Goal: Transaction & Acquisition: Purchase product/service

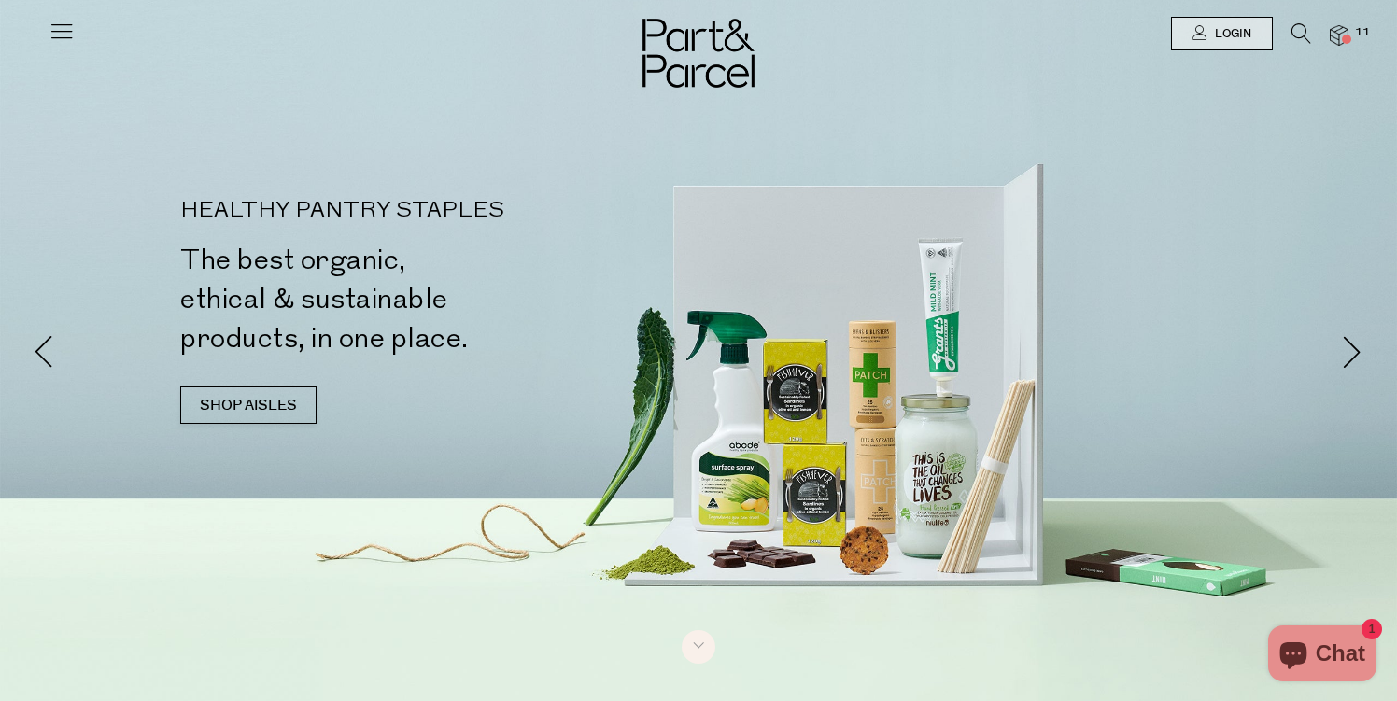
click at [1343, 33] on img at bounding box center [1339, 35] width 19 height 21
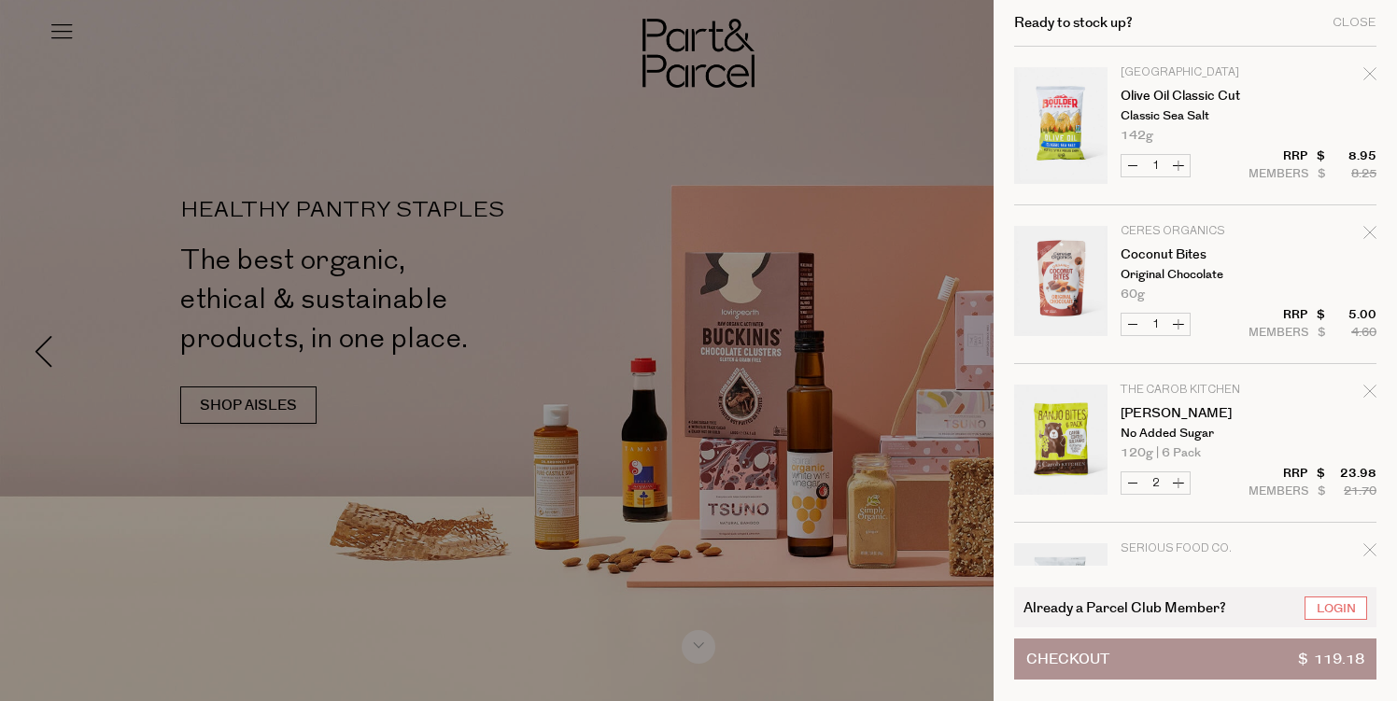
click at [1365, 82] on div "Remove Olive Oil Classic Cut" at bounding box center [1370, 76] width 13 height 25
type input "Add Membership"
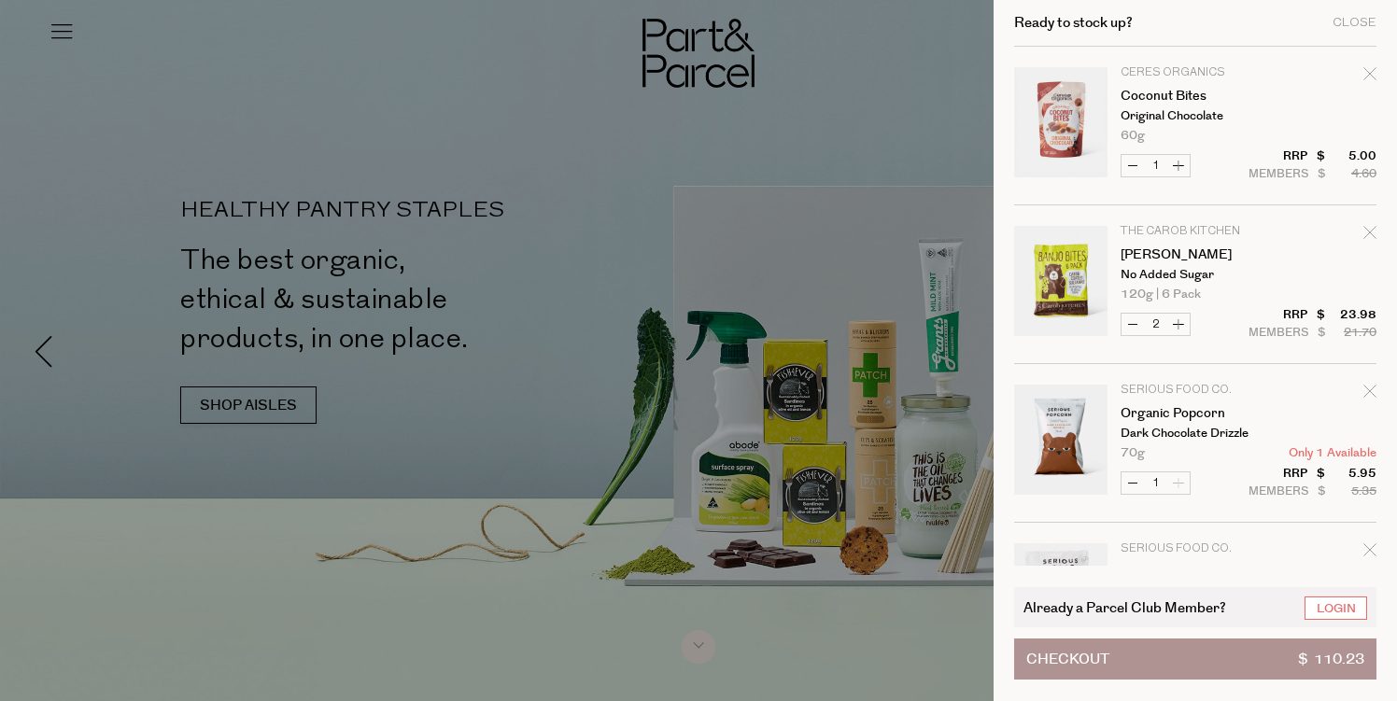
click at [1059, 294] on link "Your cart" at bounding box center [1060, 284] width 93 height 117
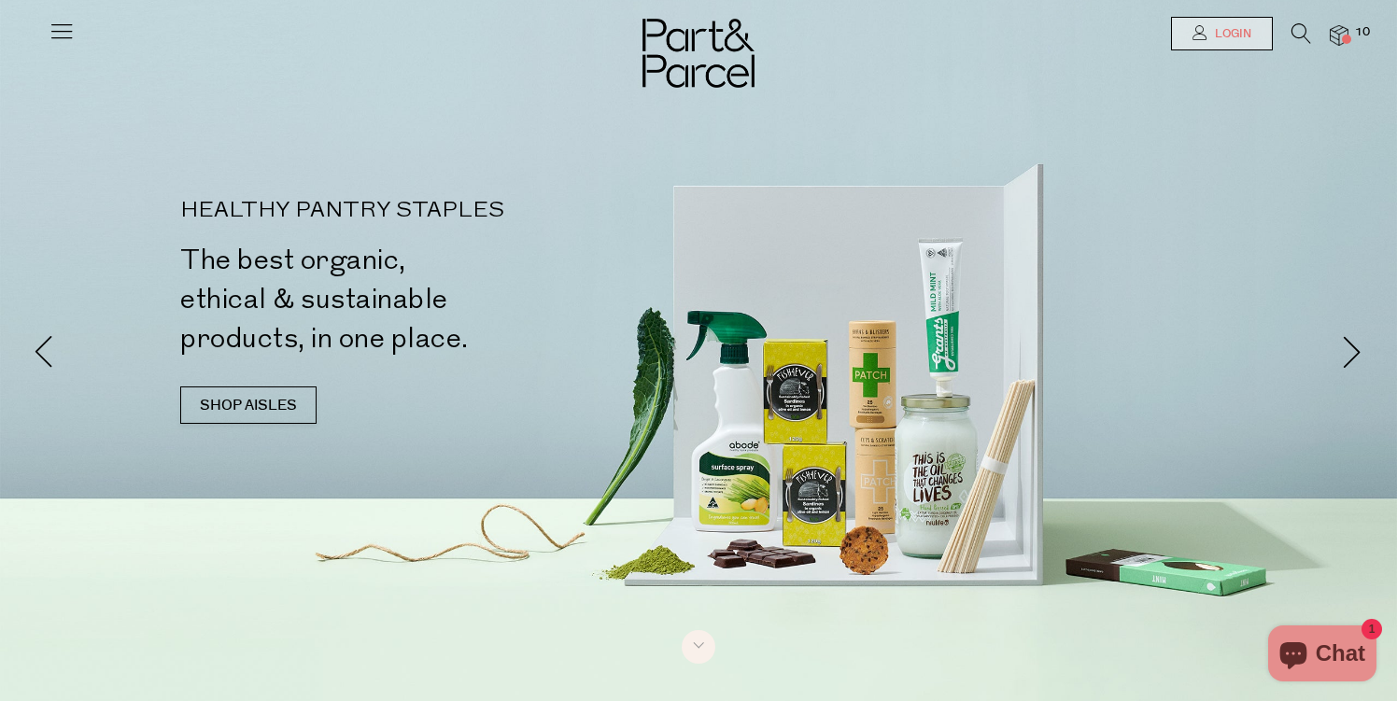
click at [1232, 38] on span "Login" at bounding box center [1231, 34] width 41 height 16
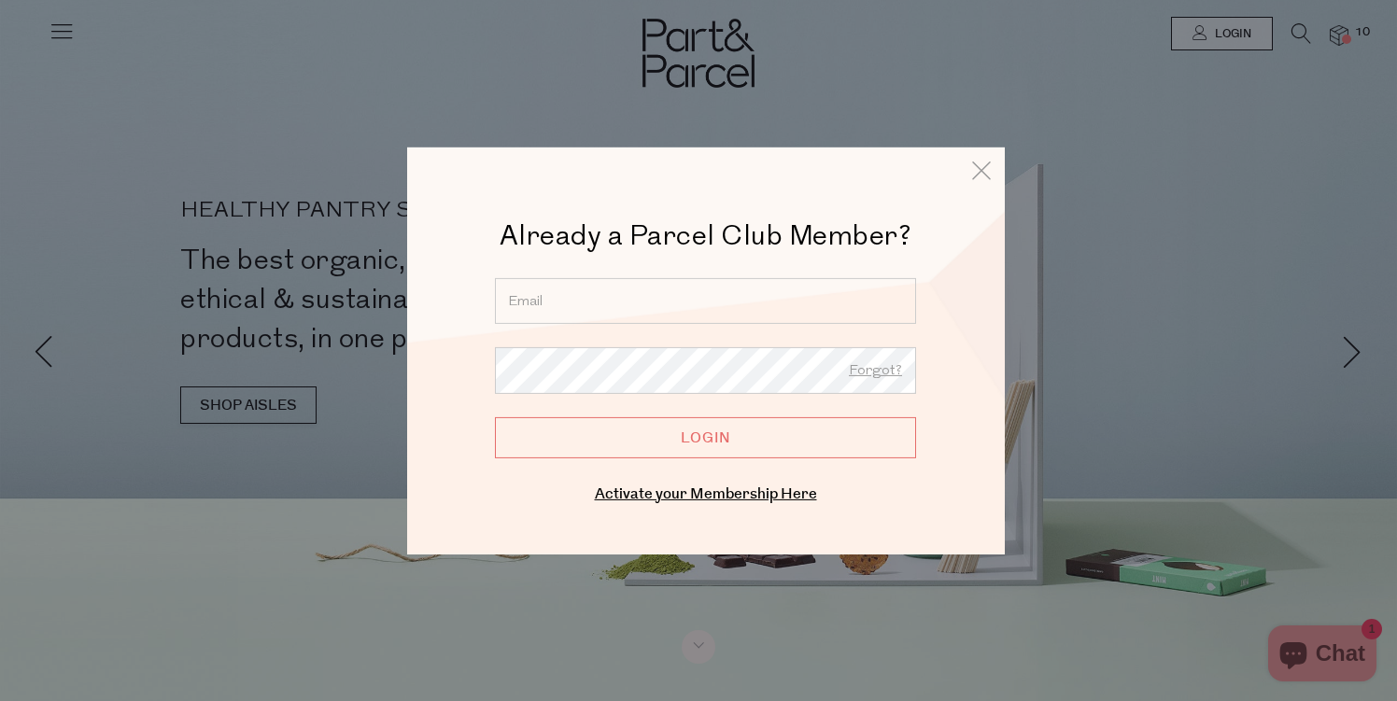
click at [629, 304] on input "email" at bounding box center [705, 300] width 421 height 46
type input "ebanymrussell@gmail.com"
click at [704, 450] on input "Login" at bounding box center [705, 437] width 421 height 41
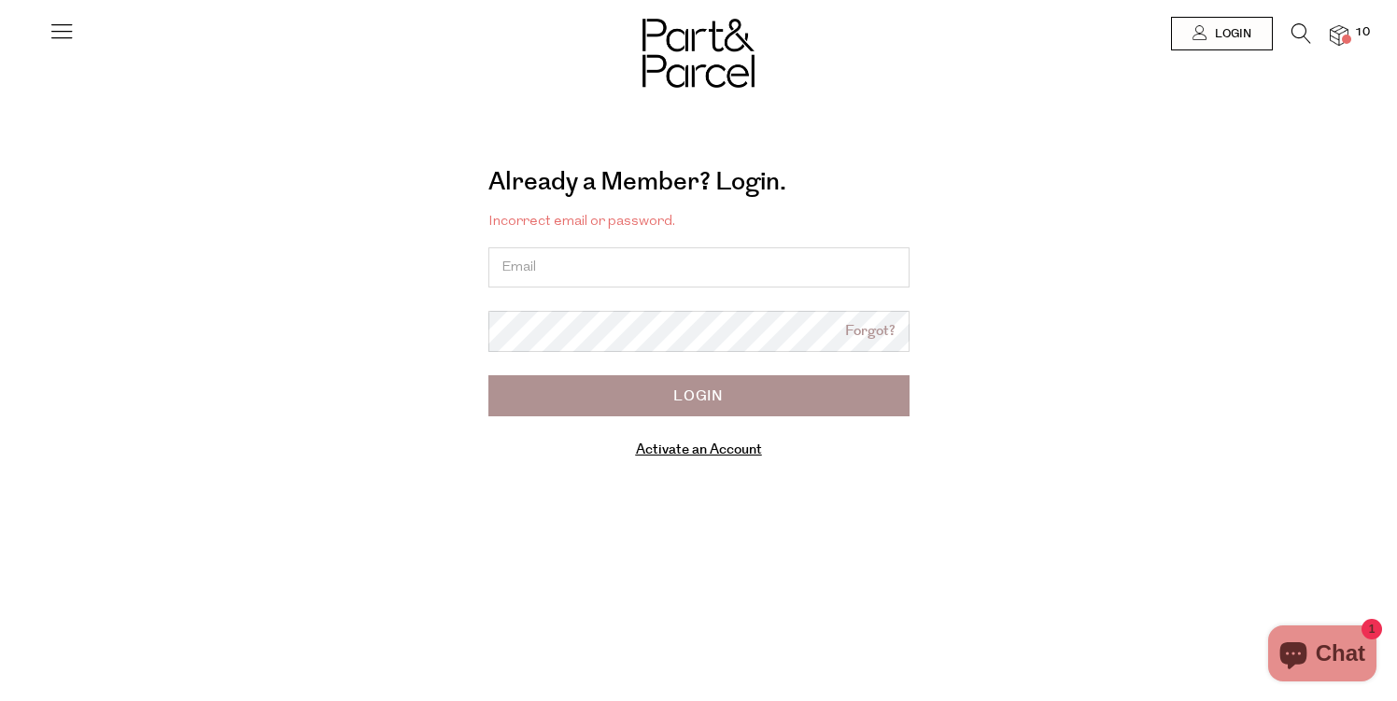
click at [699, 454] on link "Activate an Account" at bounding box center [699, 450] width 126 height 20
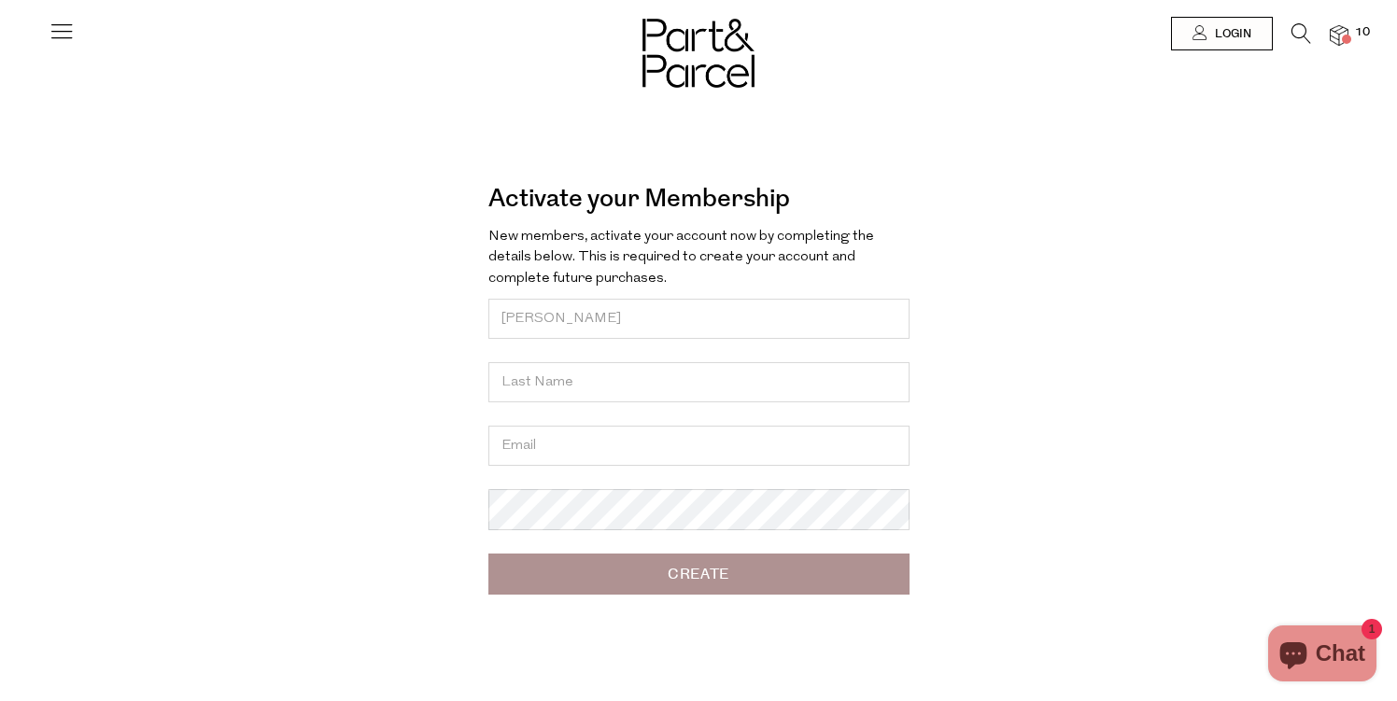
type input "Ebany"
type input "[PERSON_NAME]"
type input "[EMAIL_ADDRESS][DOMAIN_NAME]"
click at [585, 518] on div at bounding box center [698, 350] width 1397 height 701
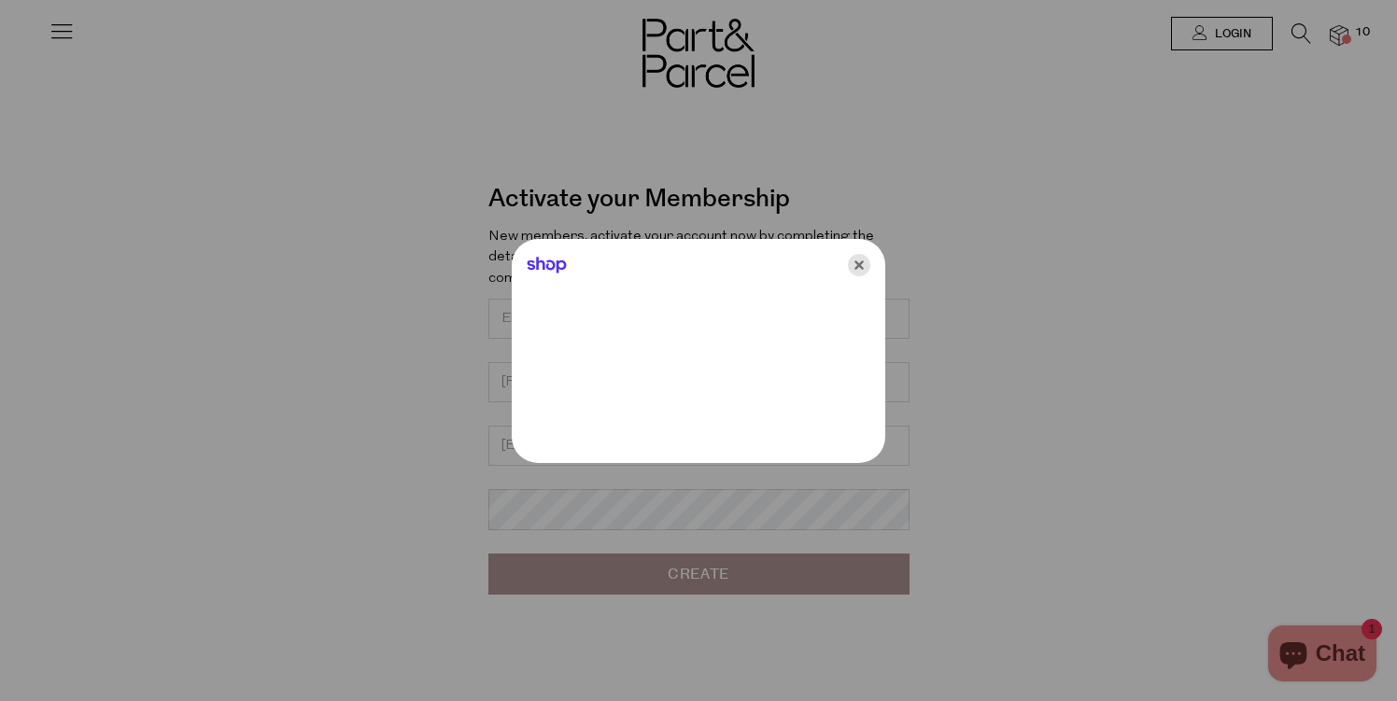
click at [865, 258] on icon "Close" at bounding box center [859, 265] width 22 height 22
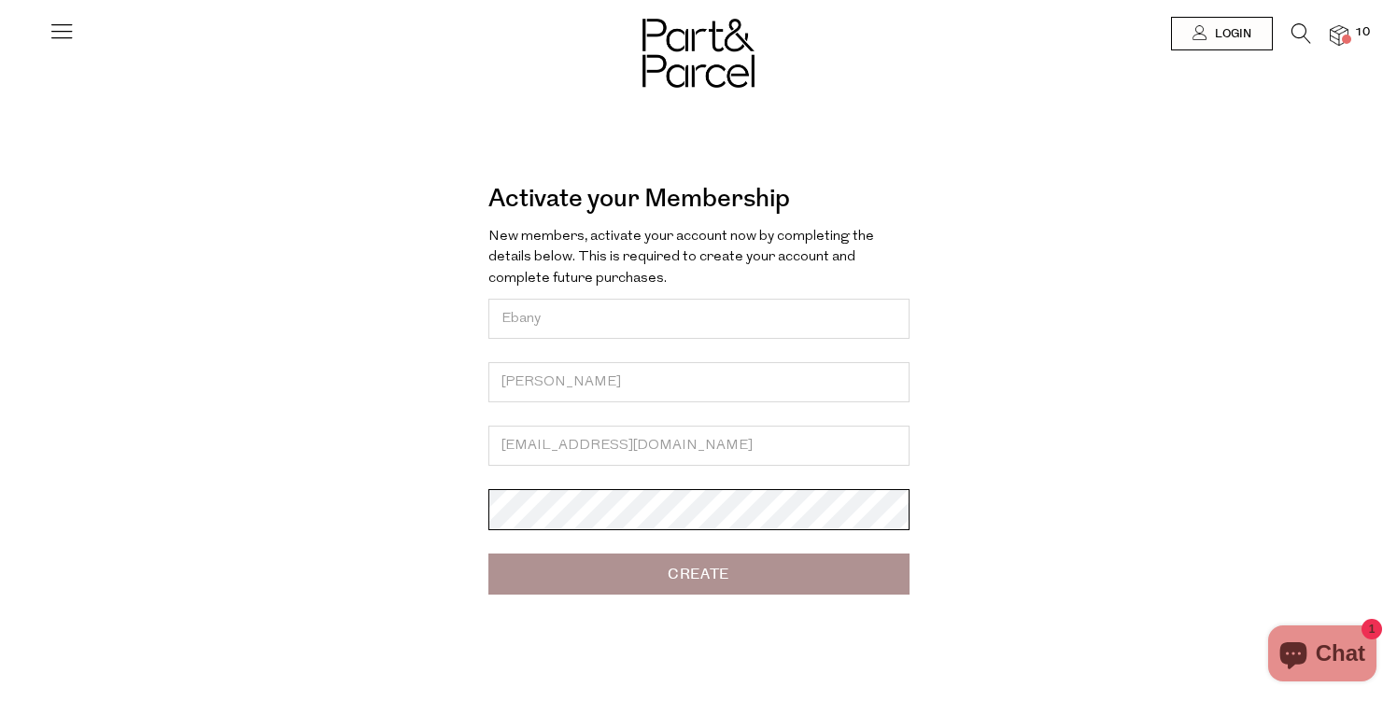
click at [489, 554] on input "Create" at bounding box center [699, 574] width 421 height 41
click at [619, 601] on div "Activate your Membership Forgot? New members, activate your account now by comp…" at bounding box center [698, 393] width 1037 height 450
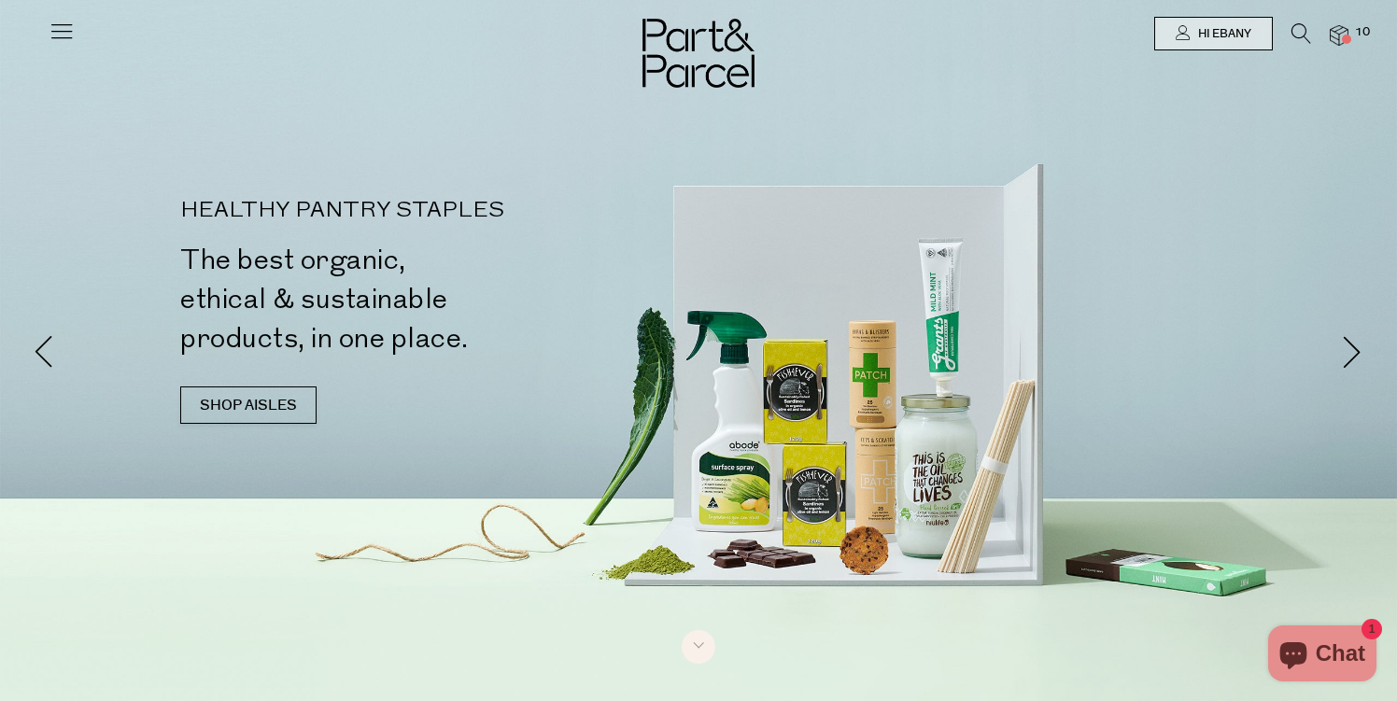
click at [1342, 40] on span at bounding box center [1346, 39] width 9 height 9
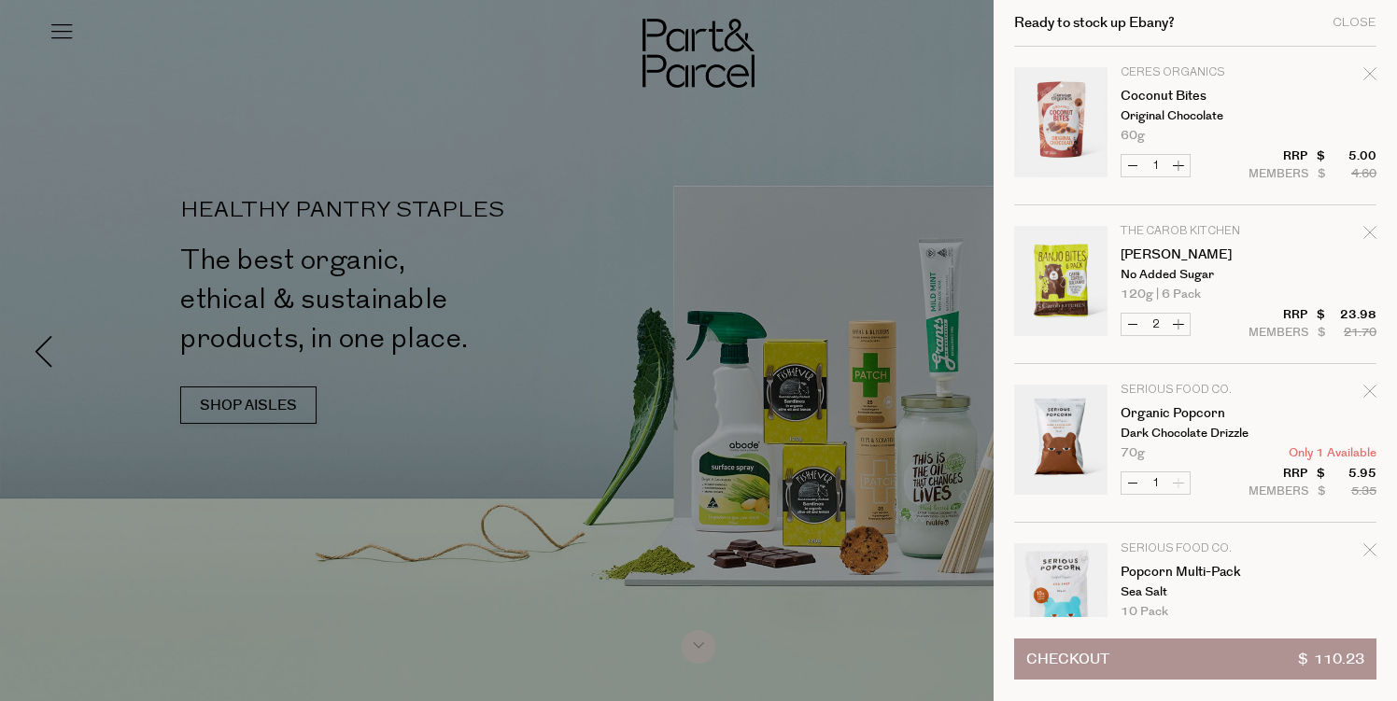
click at [761, 596] on div at bounding box center [698, 350] width 1397 height 701
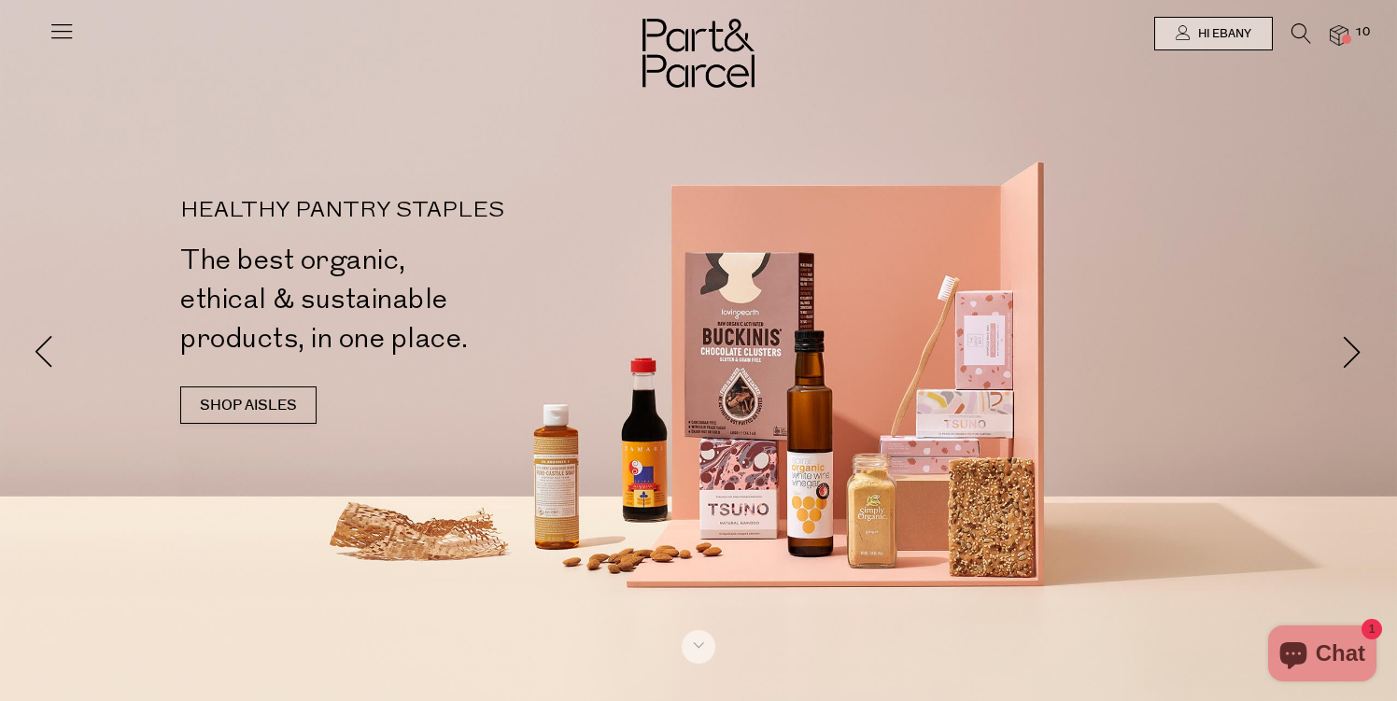
click at [1331, 35] on img at bounding box center [1339, 35] width 19 height 21
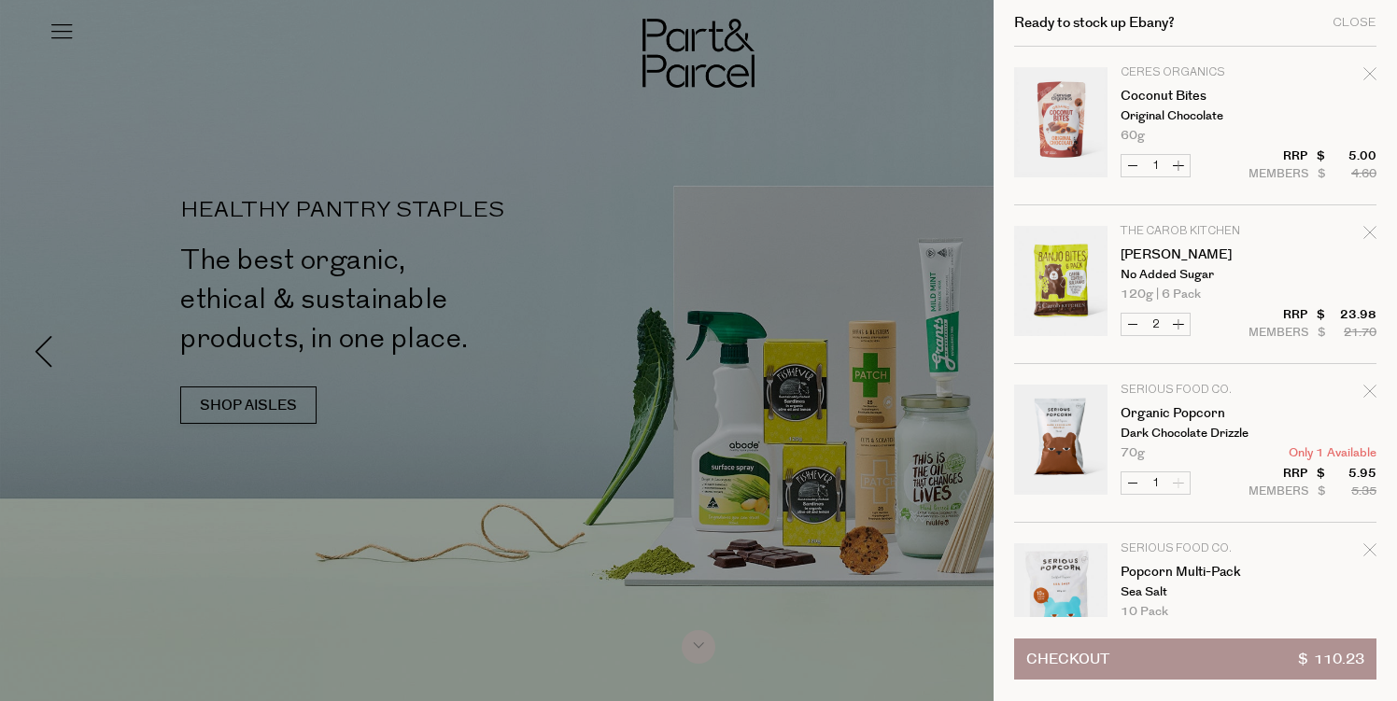
click at [926, 153] on div at bounding box center [698, 350] width 1397 height 701
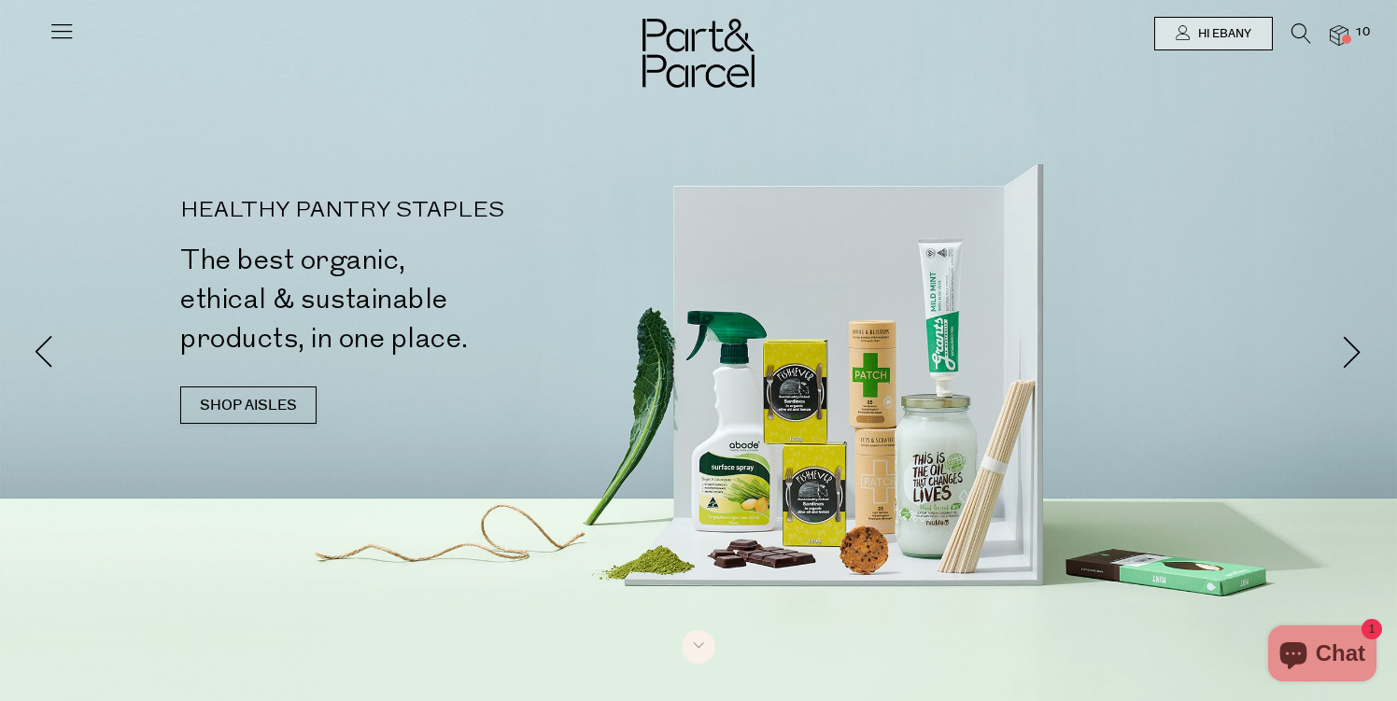
click at [69, 23] on icon at bounding box center [62, 31] width 26 height 26
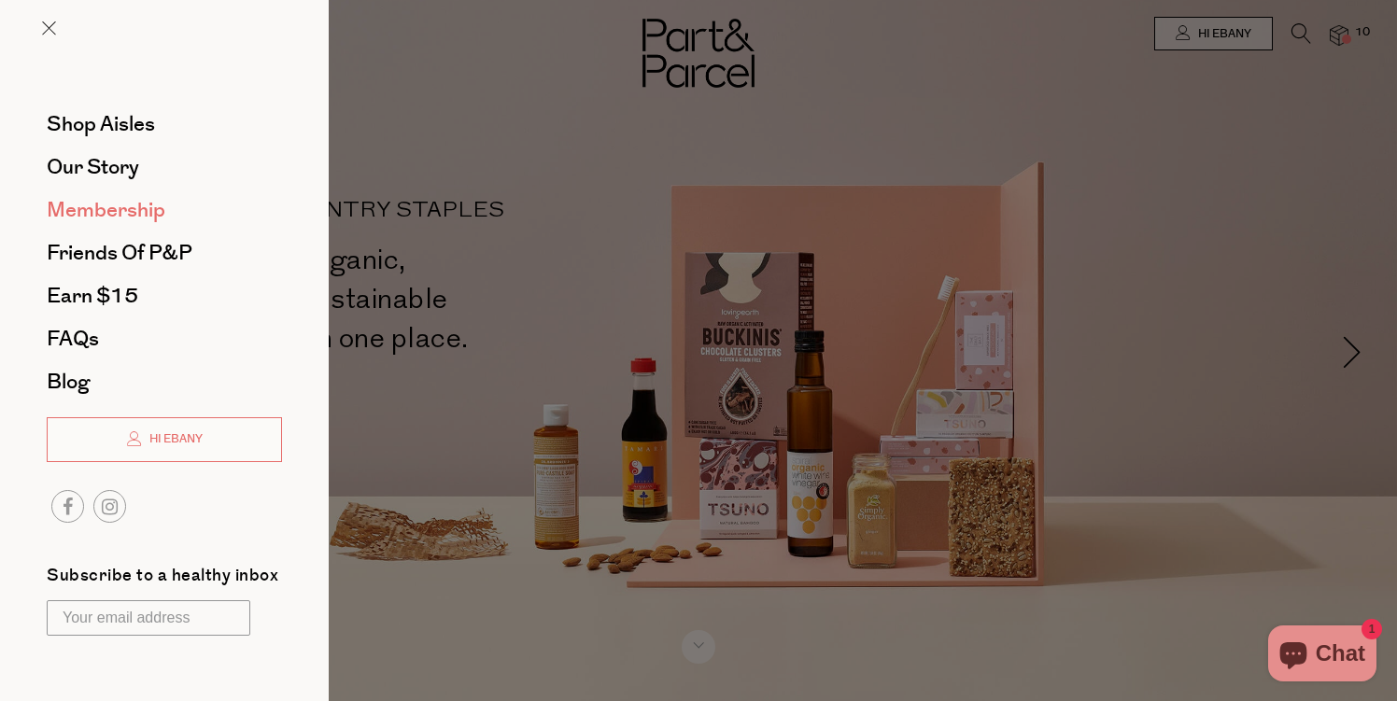
click at [150, 208] on span "Membership" at bounding box center [106, 210] width 119 height 30
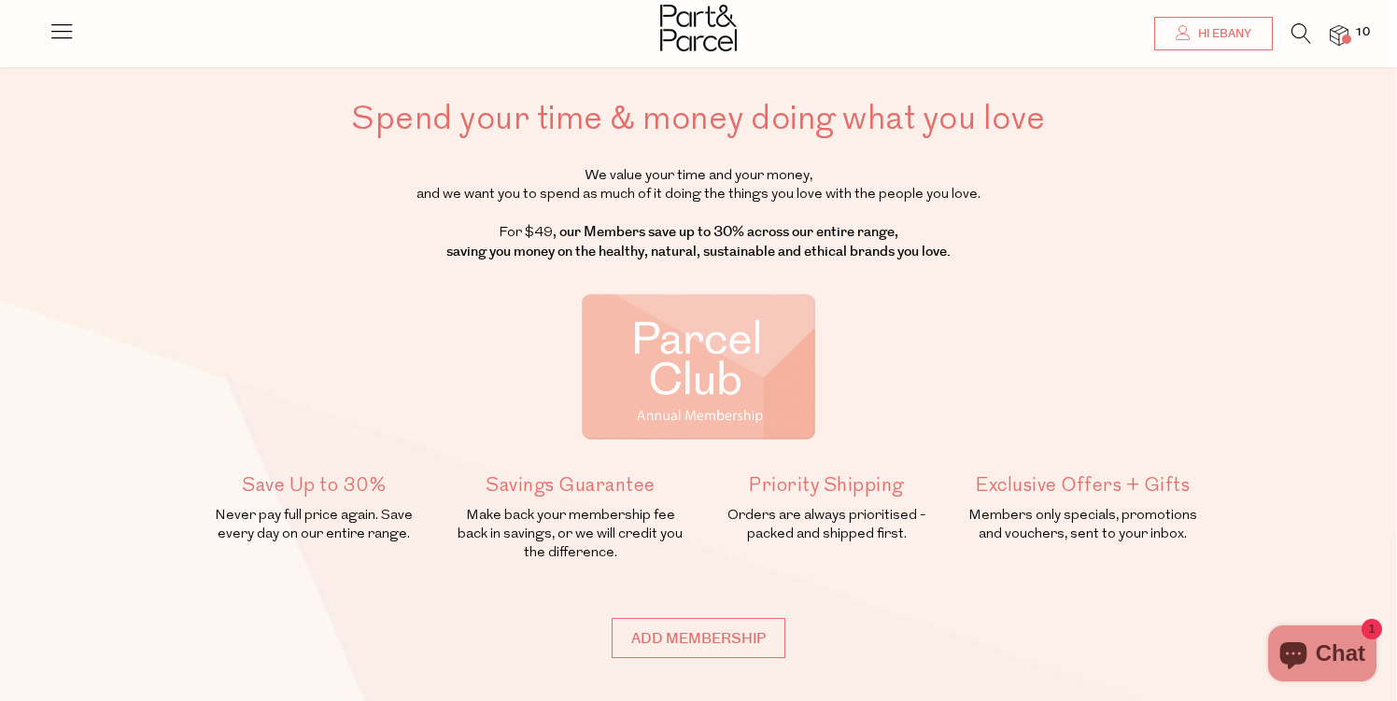
scroll to position [73, 0]
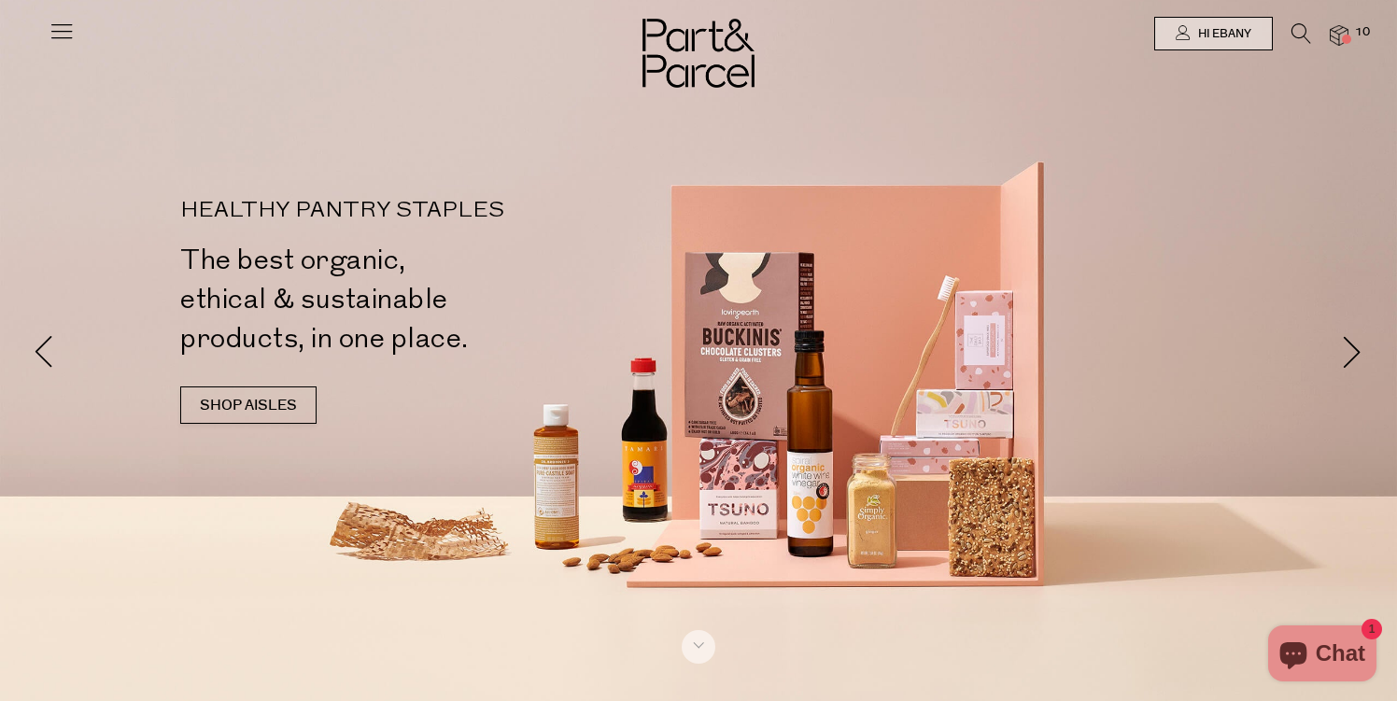
click at [1340, 29] on img at bounding box center [1339, 35] width 19 height 21
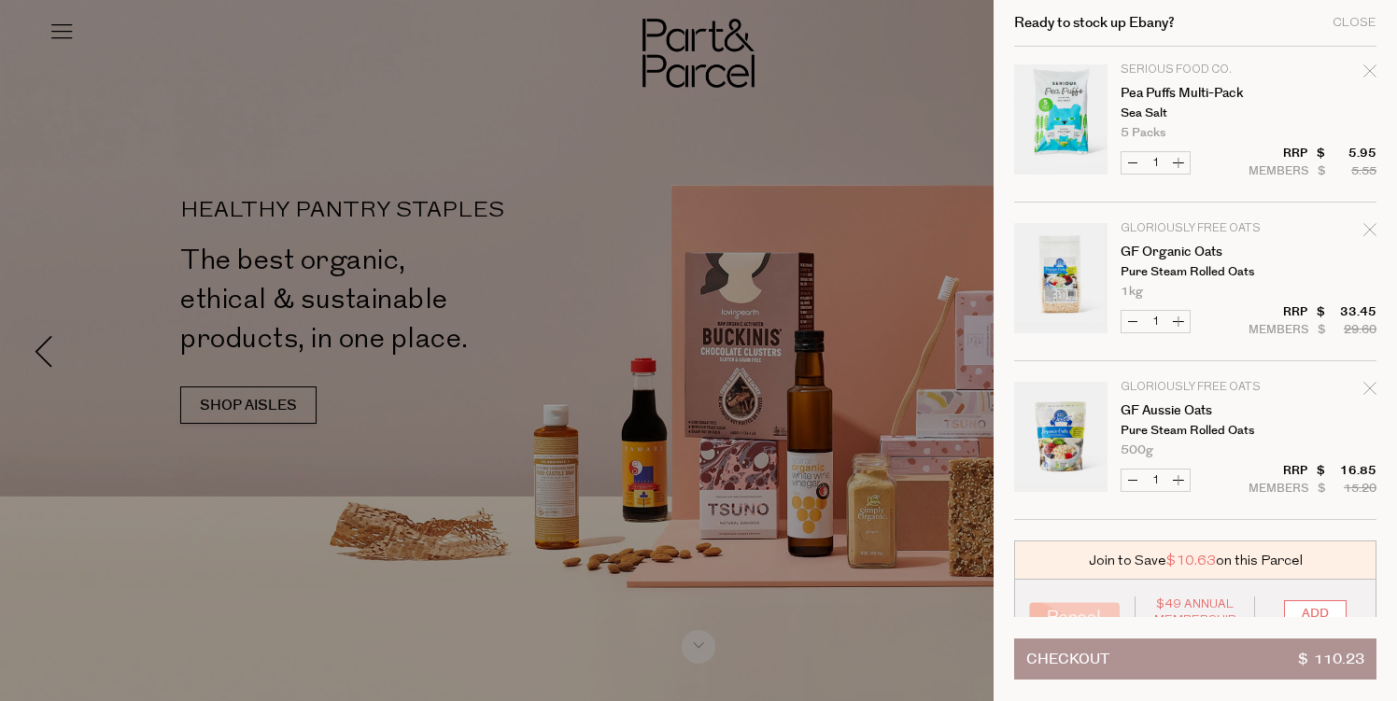
scroll to position [1021, 0]
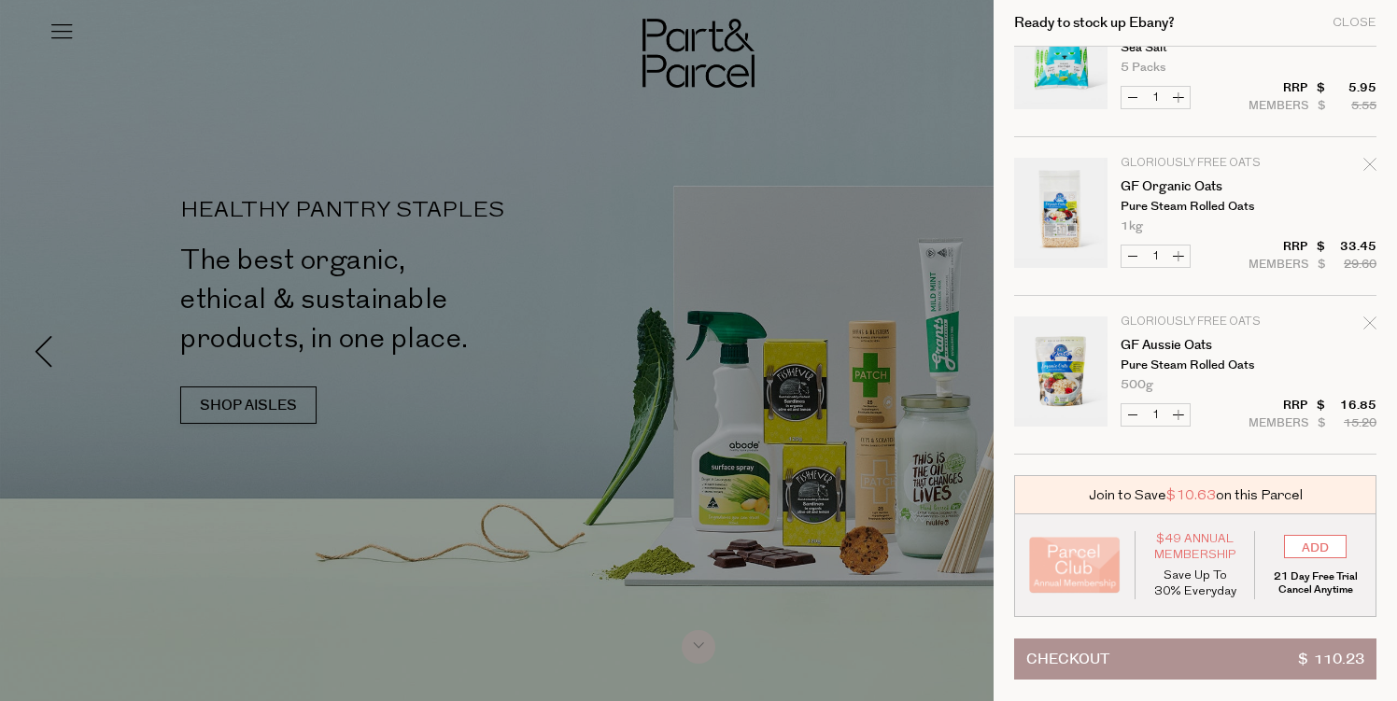
click at [1364, 166] on icon "Remove GF Organic Oats" at bounding box center [1370, 164] width 13 height 13
type input "Add Membership"
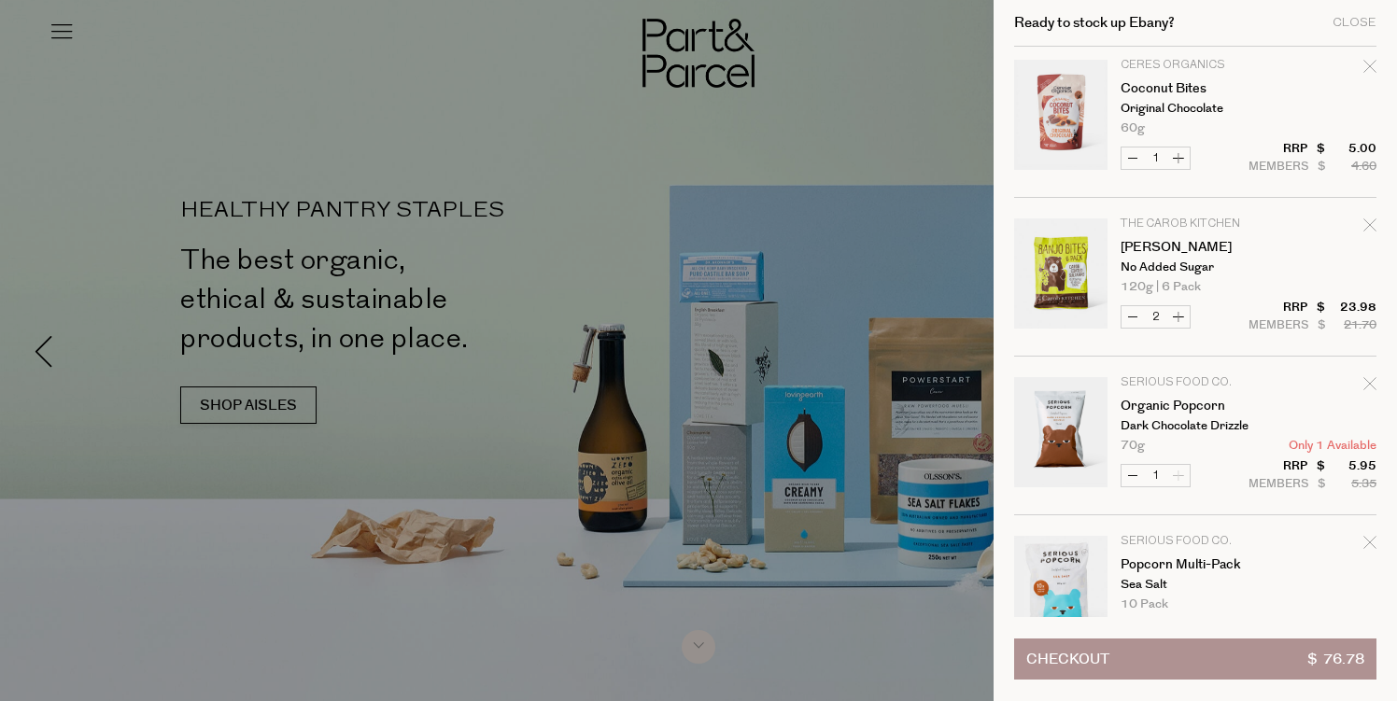
scroll to position [0, 0]
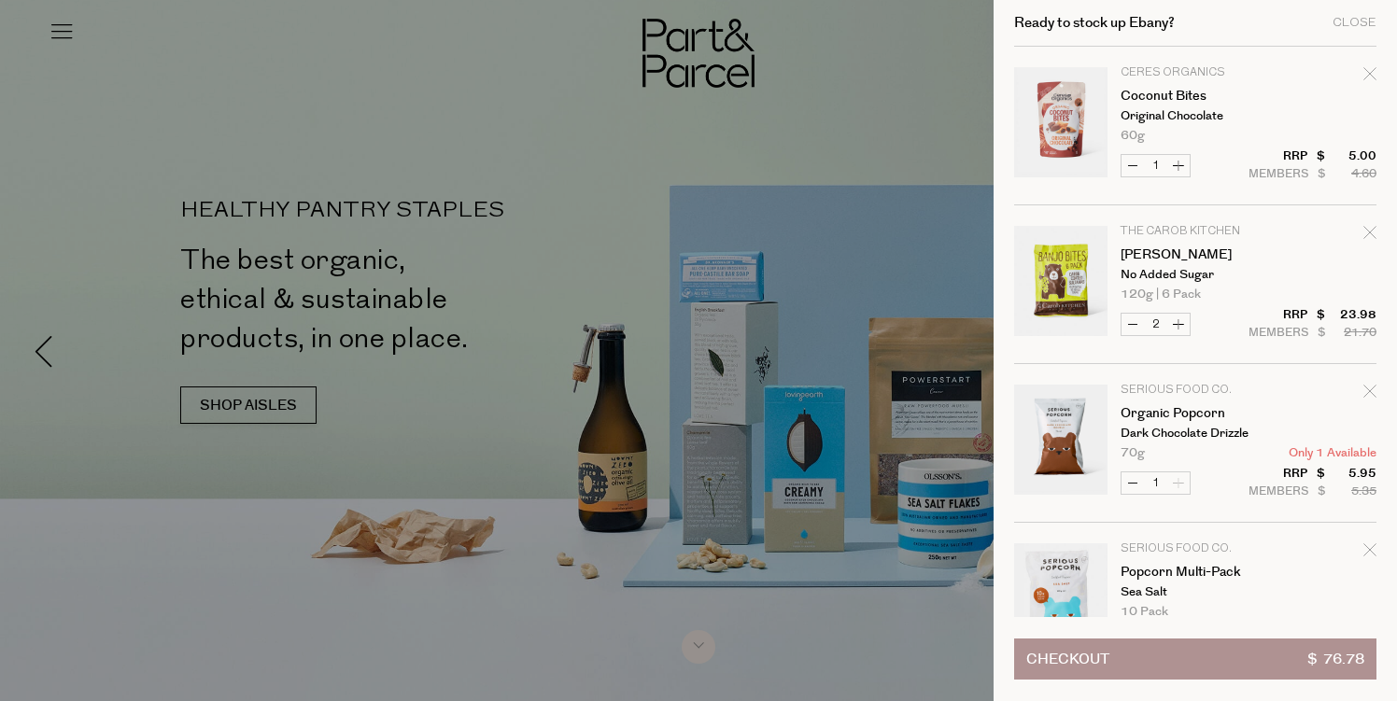
click at [899, 130] on div at bounding box center [698, 350] width 1397 height 701
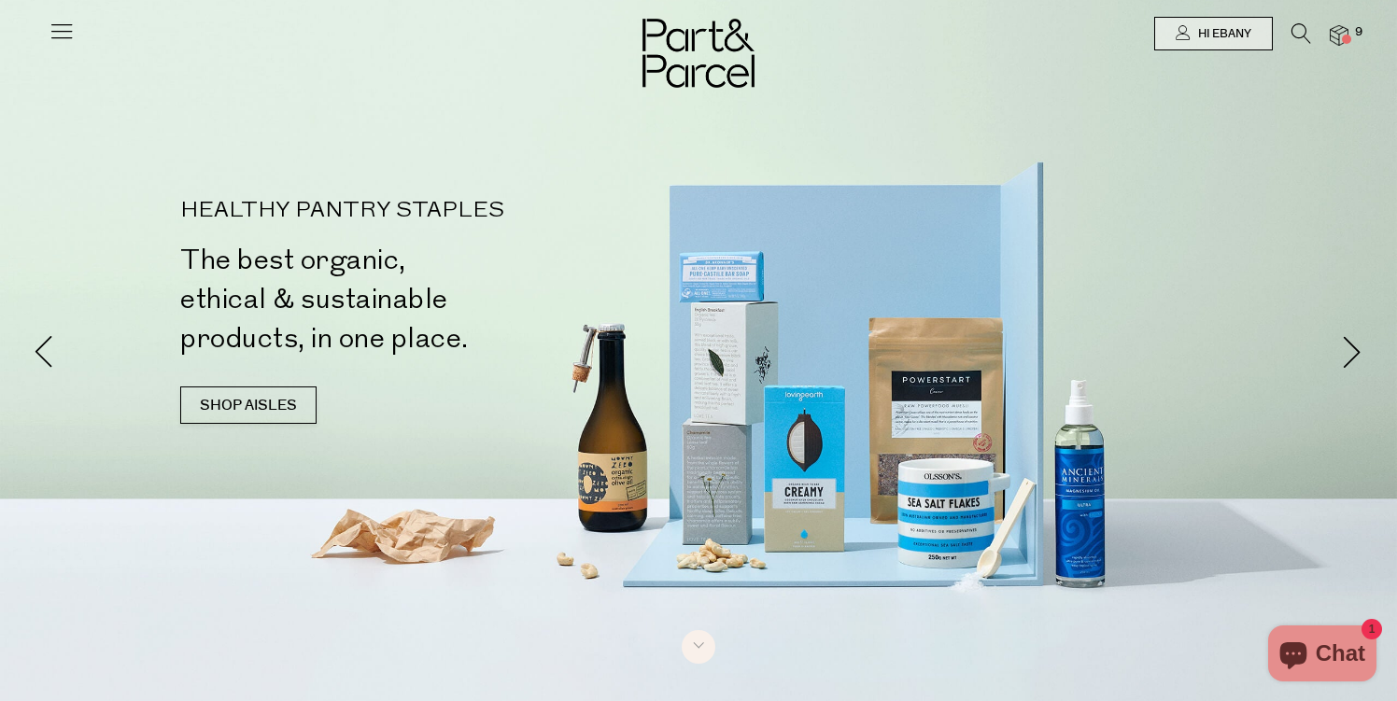
click at [64, 26] on icon at bounding box center [62, 31] width 26 height 26
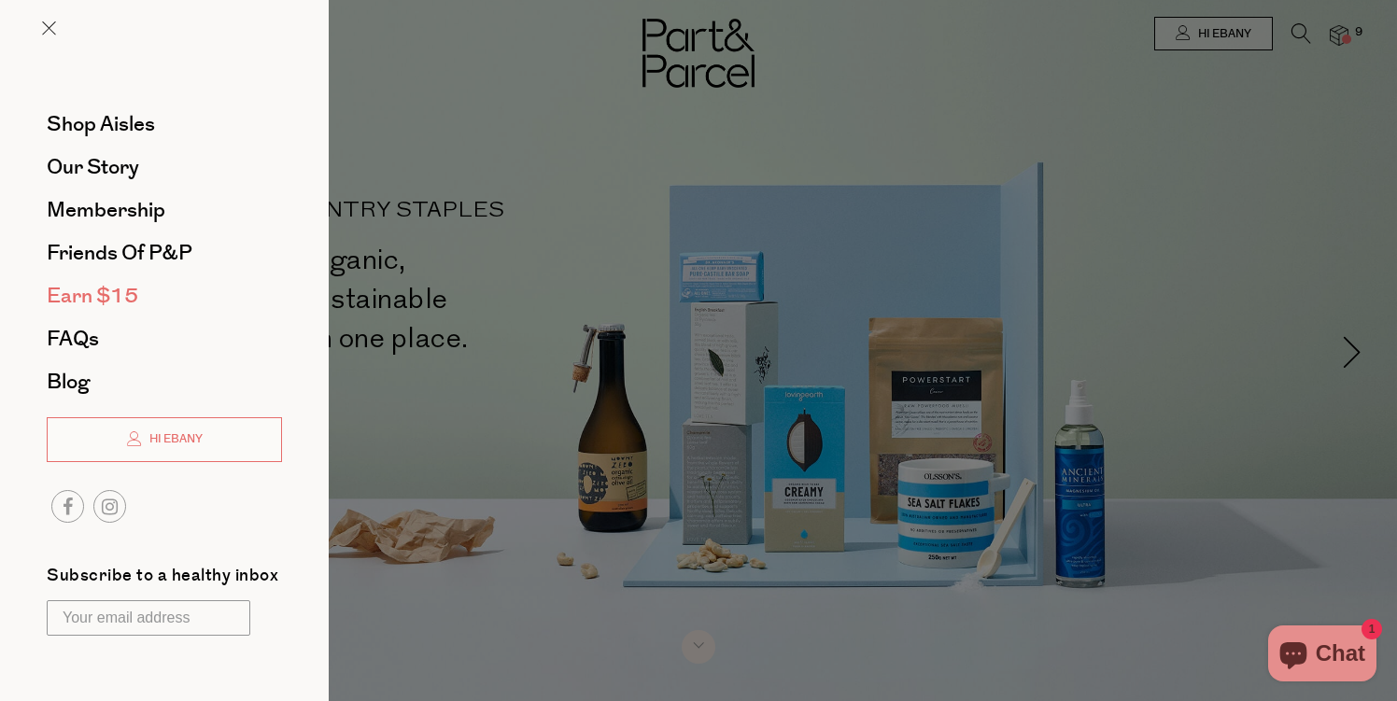
click at [69, 307] on span "Earn $15" at bounding box center [93, 296] width 92 height 30
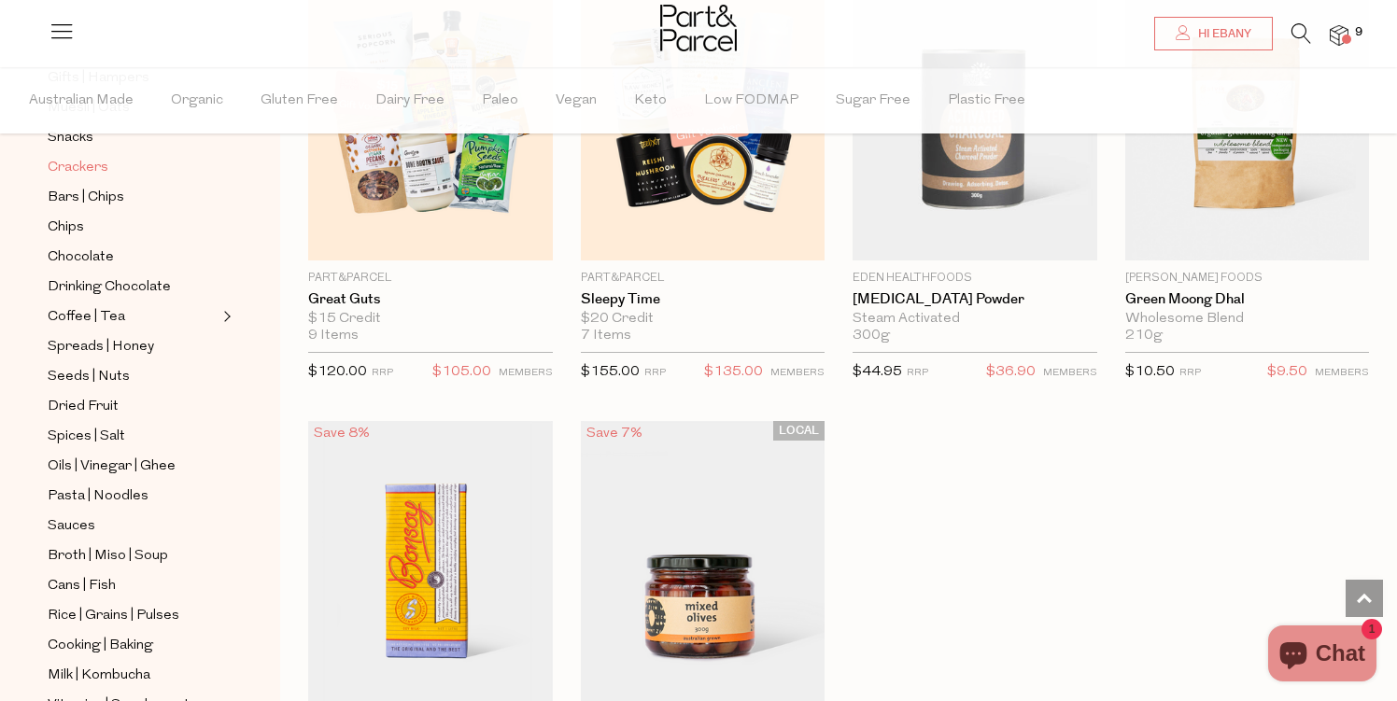
scroll to position [344, 0]
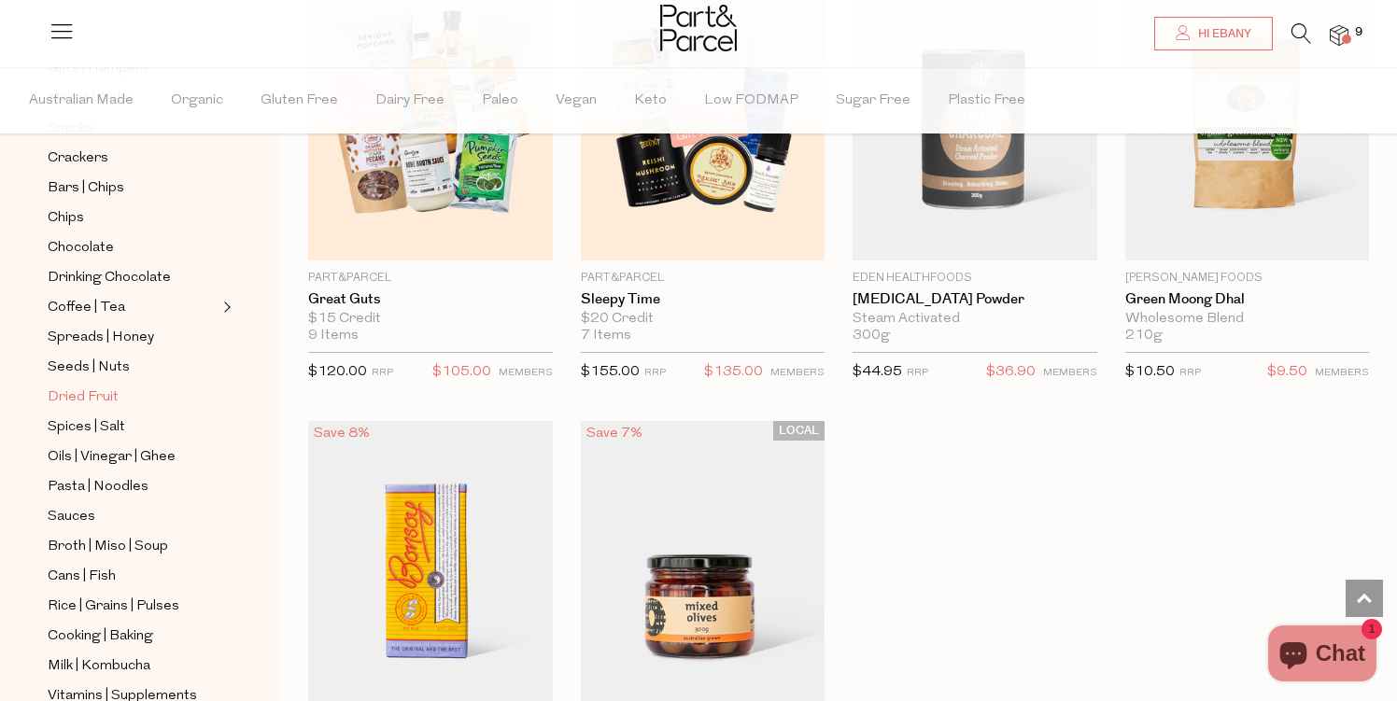
click at [95, 404] on span "Dried Fruit" at bounding box center [83, 398] width 71 height 22
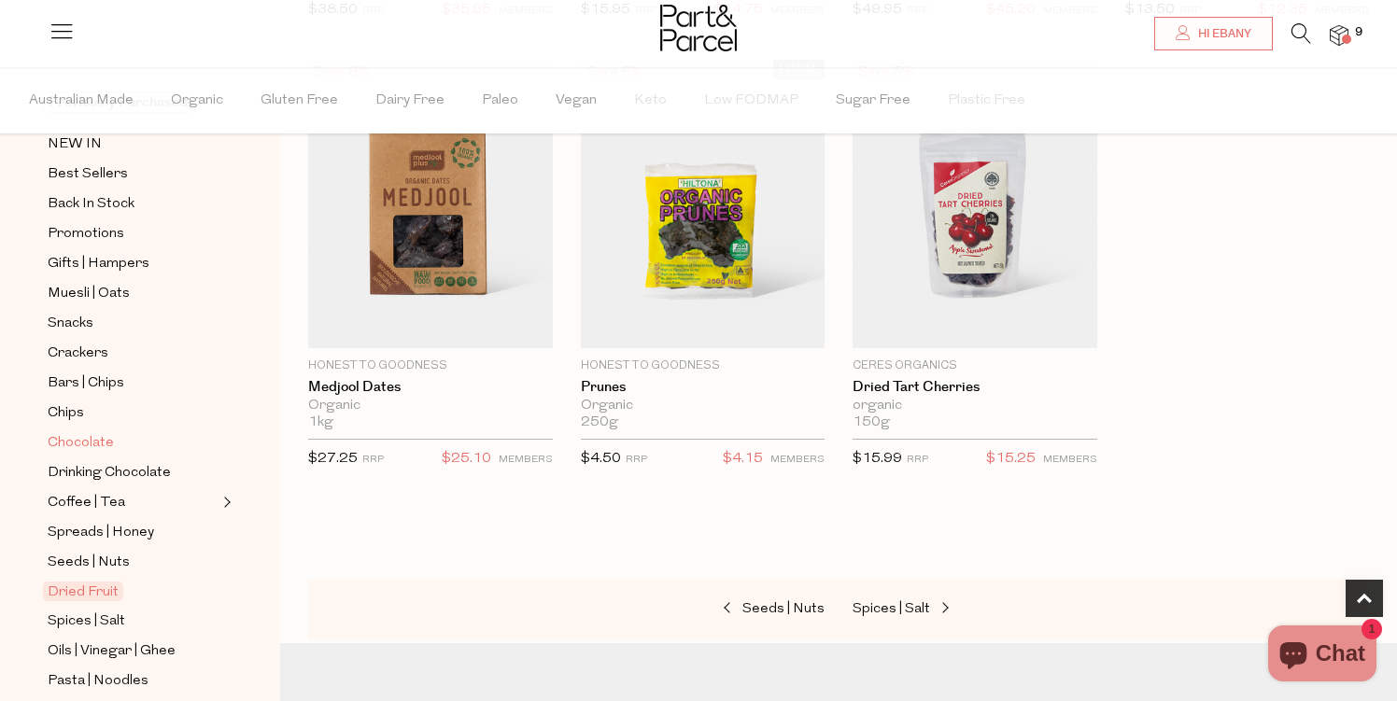
scroll to position [188, 0]
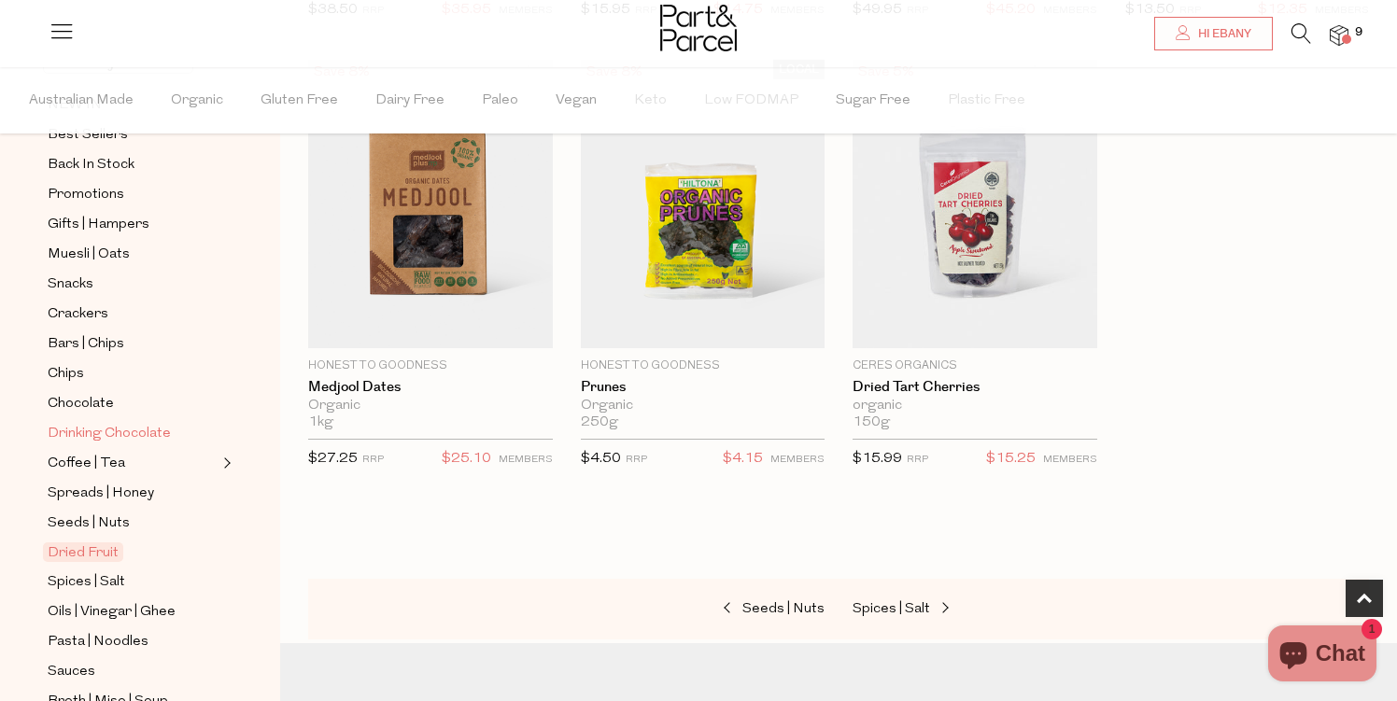
click at [100, 434] on span "Drinking Chocolate" at bounding box center [109, 434] width 123 height 22
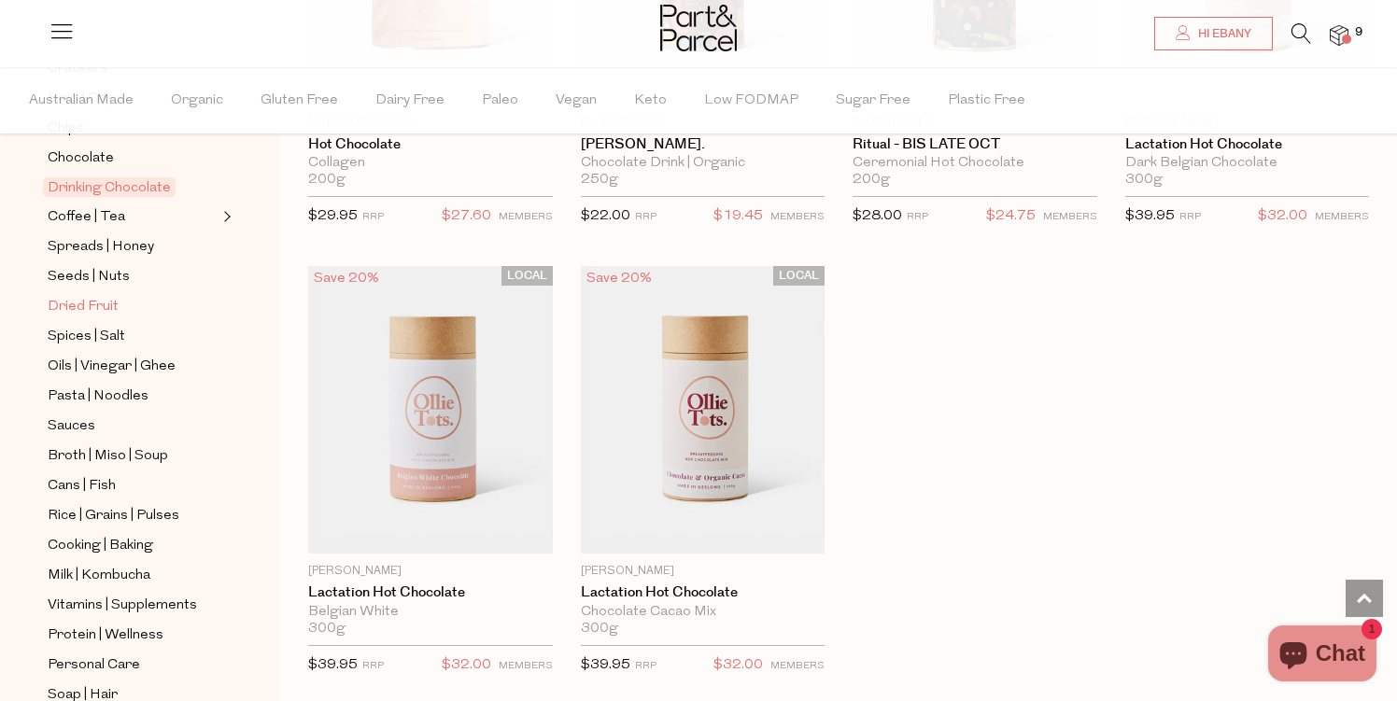
scroll to position [436, 0]
click at [79, 424] on span "Sauces" at bounding box center [72, 424] width 48 height 22
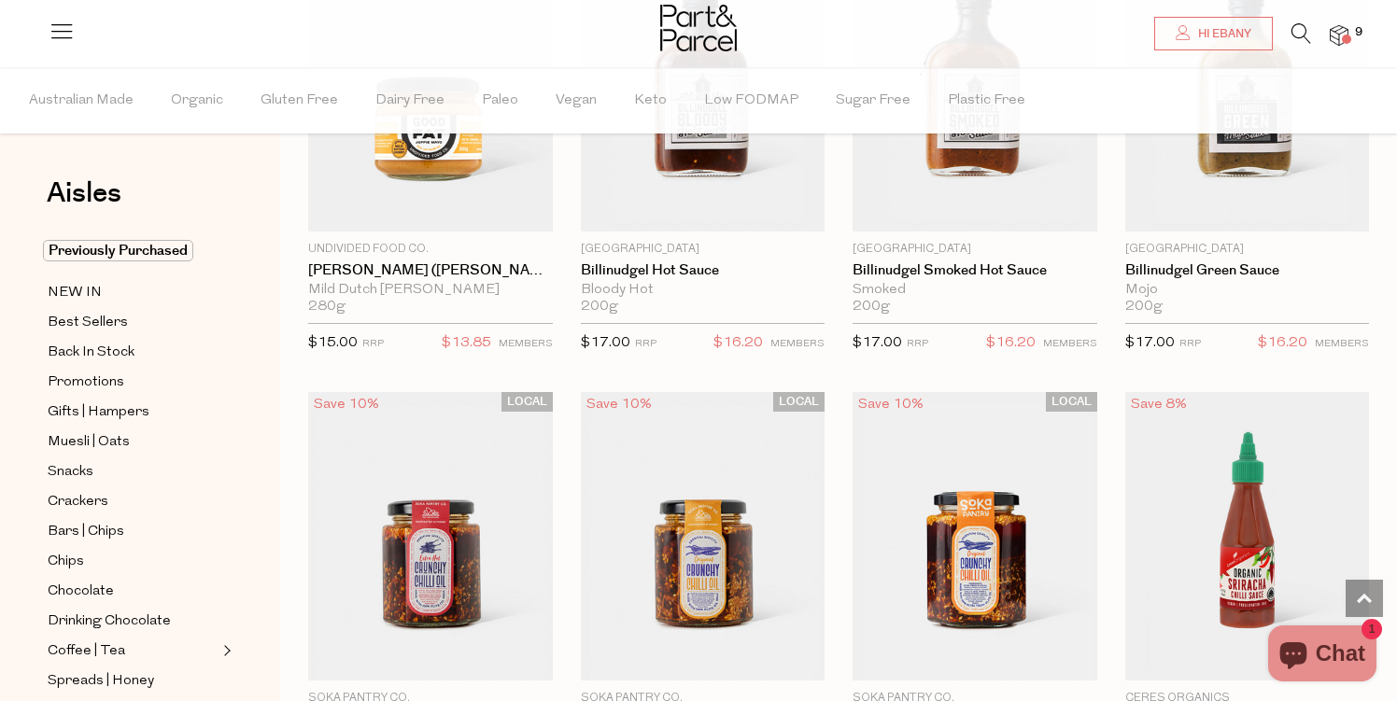
scroll to position [2574, 0]
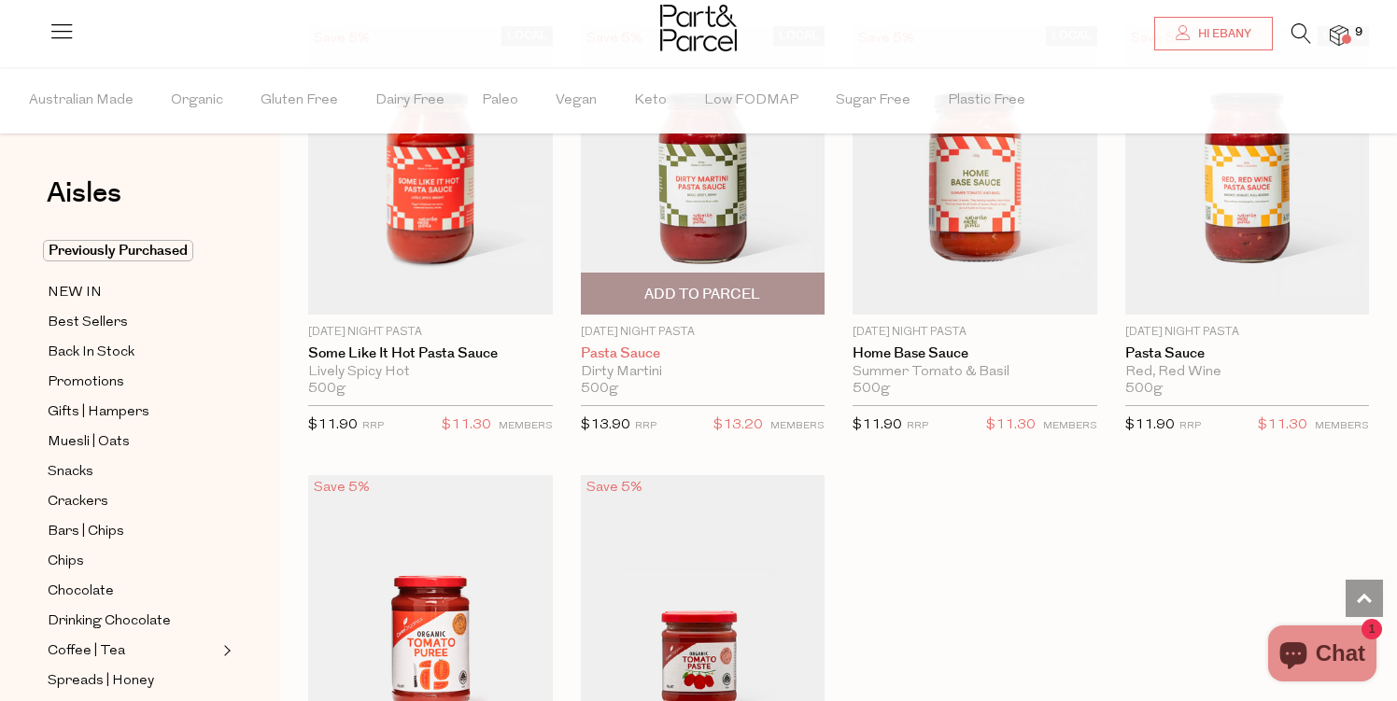
scroll to position [6750, 0]
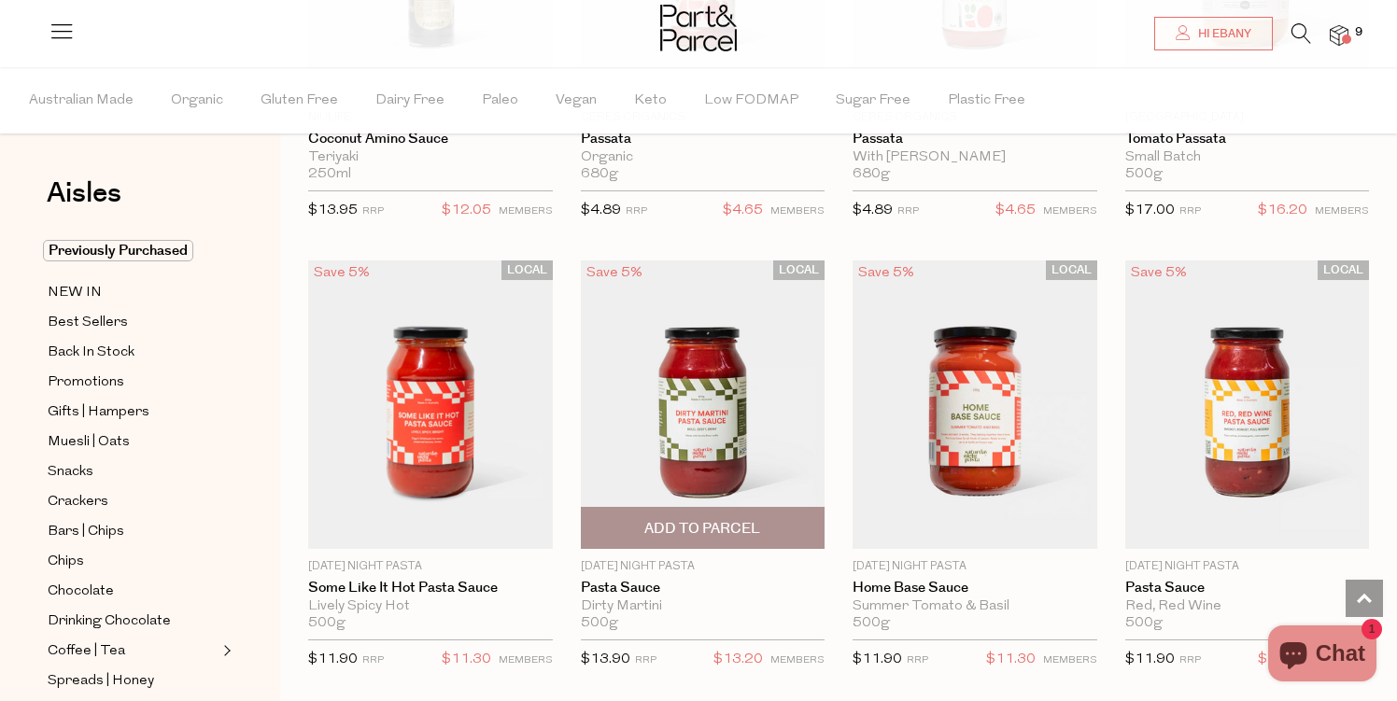
click at [762, 429] on img at bounding box center [703, 405] width 245 height 289
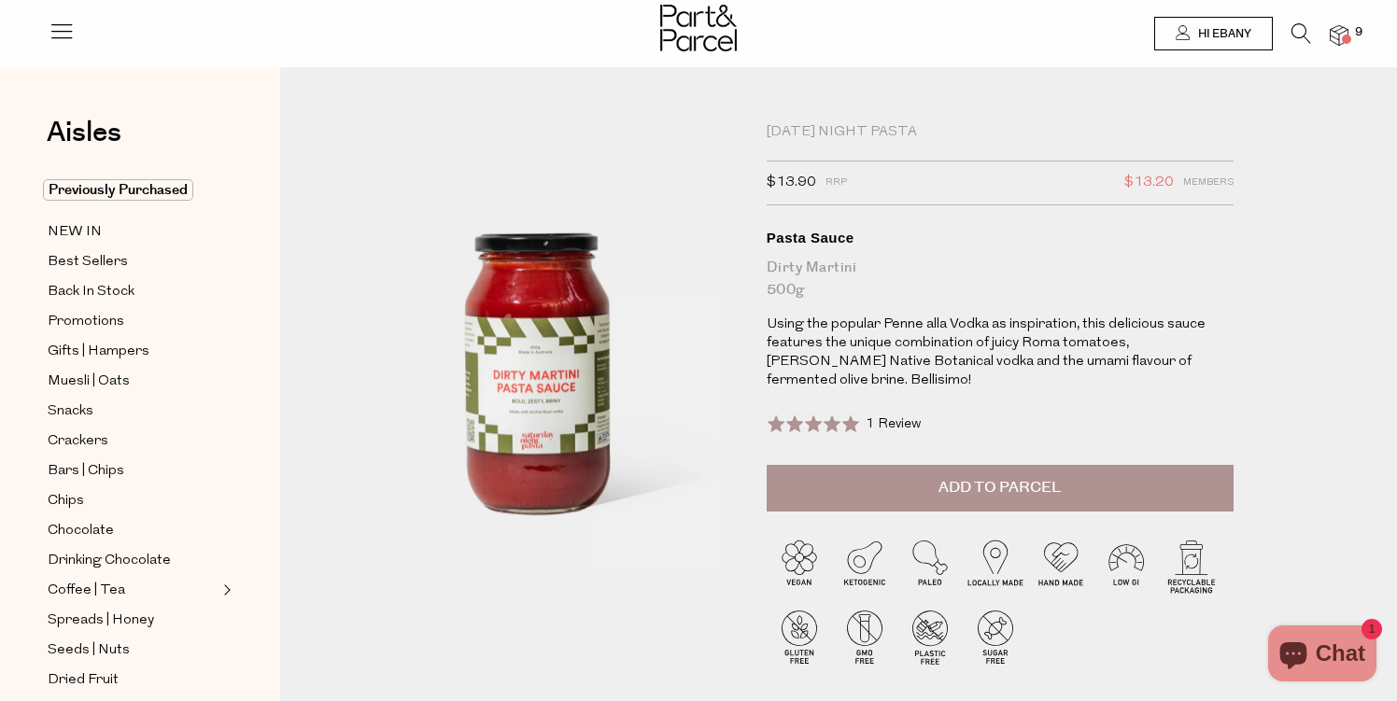
click at [1011, 501] on button "Add to Parcel" at bounding box center [1000, 488] width 467 height 47
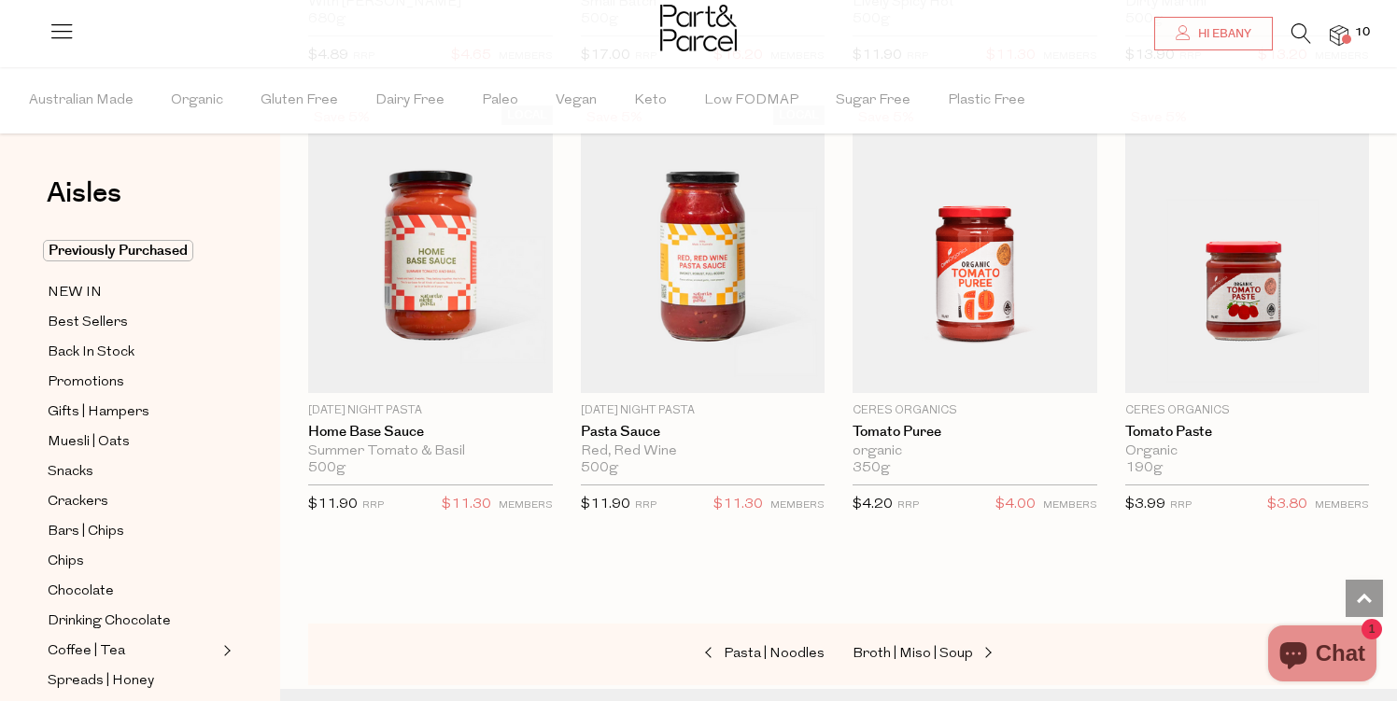
scroll to position [1511, 0]
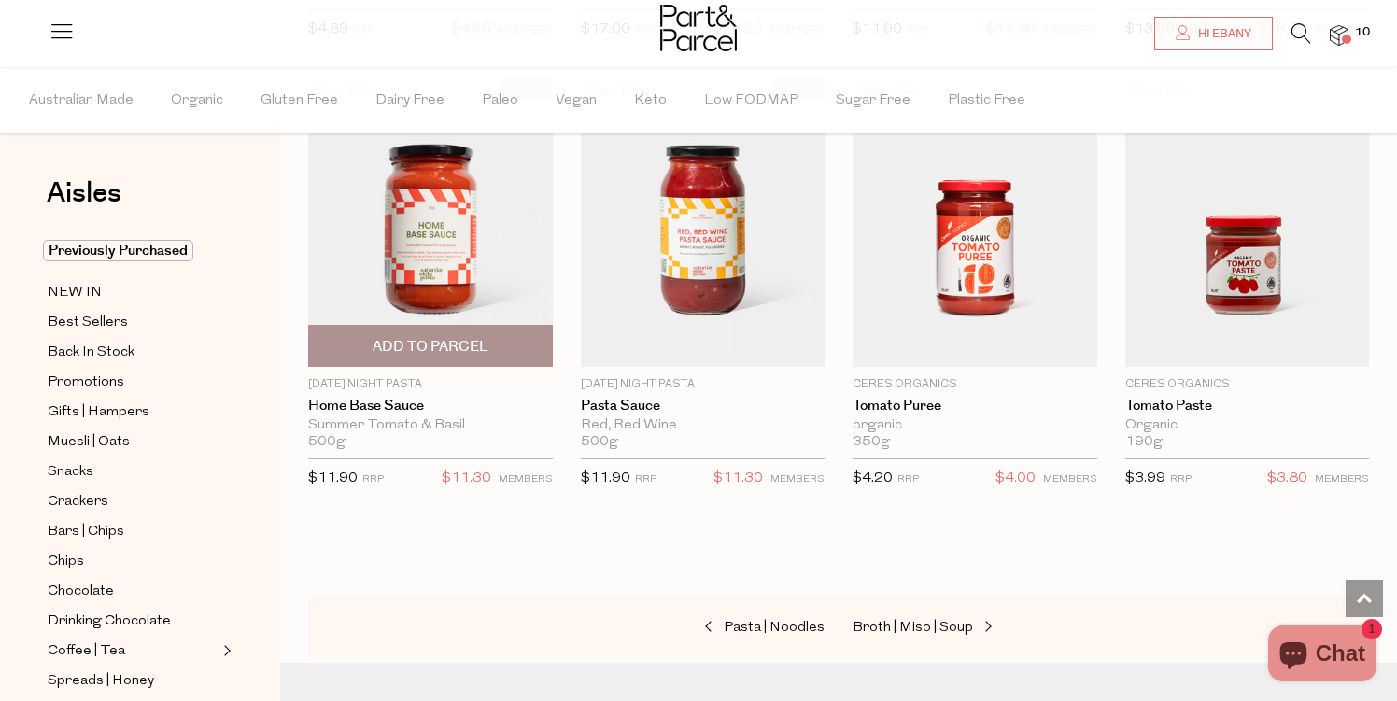
click at [511, 238] on img at bounding box center [430, 222] width 245 height 289
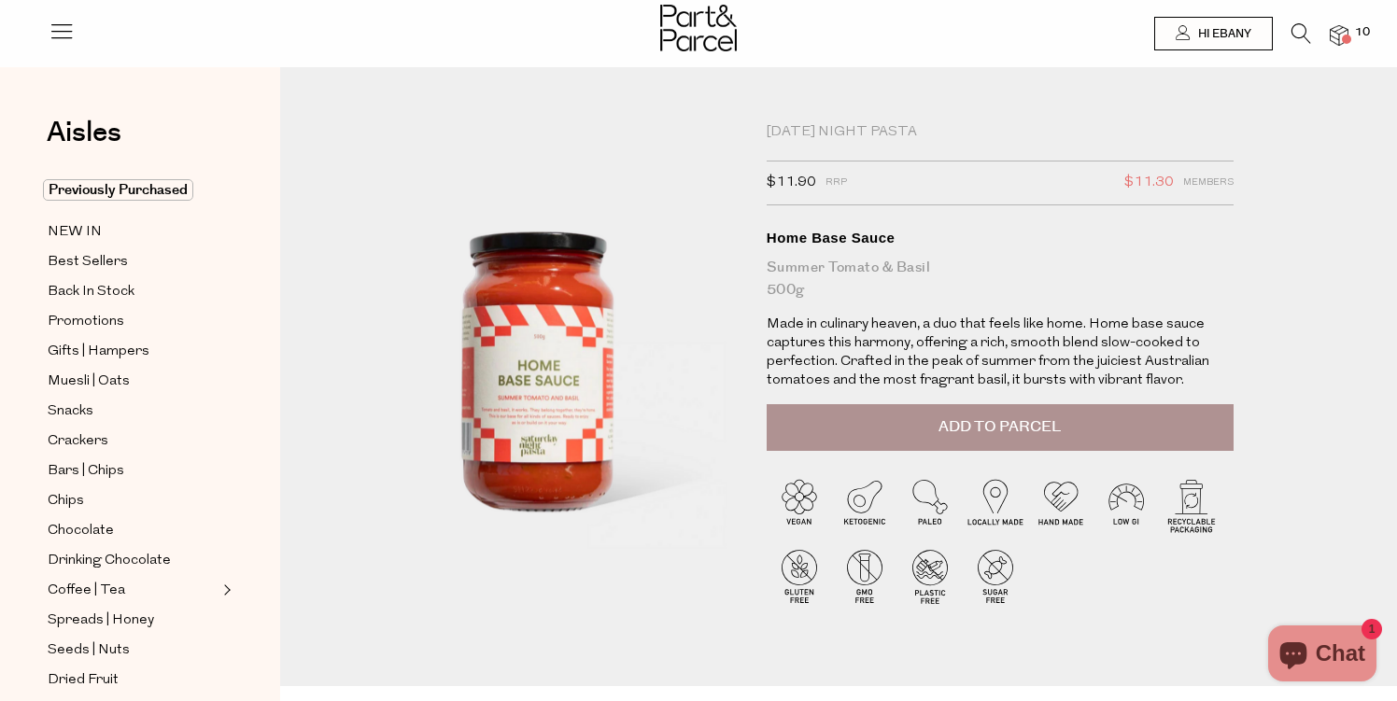
click at [980, 436] on span "Add to Parcel" at bounding box center [1000, 427] width 122 height 21
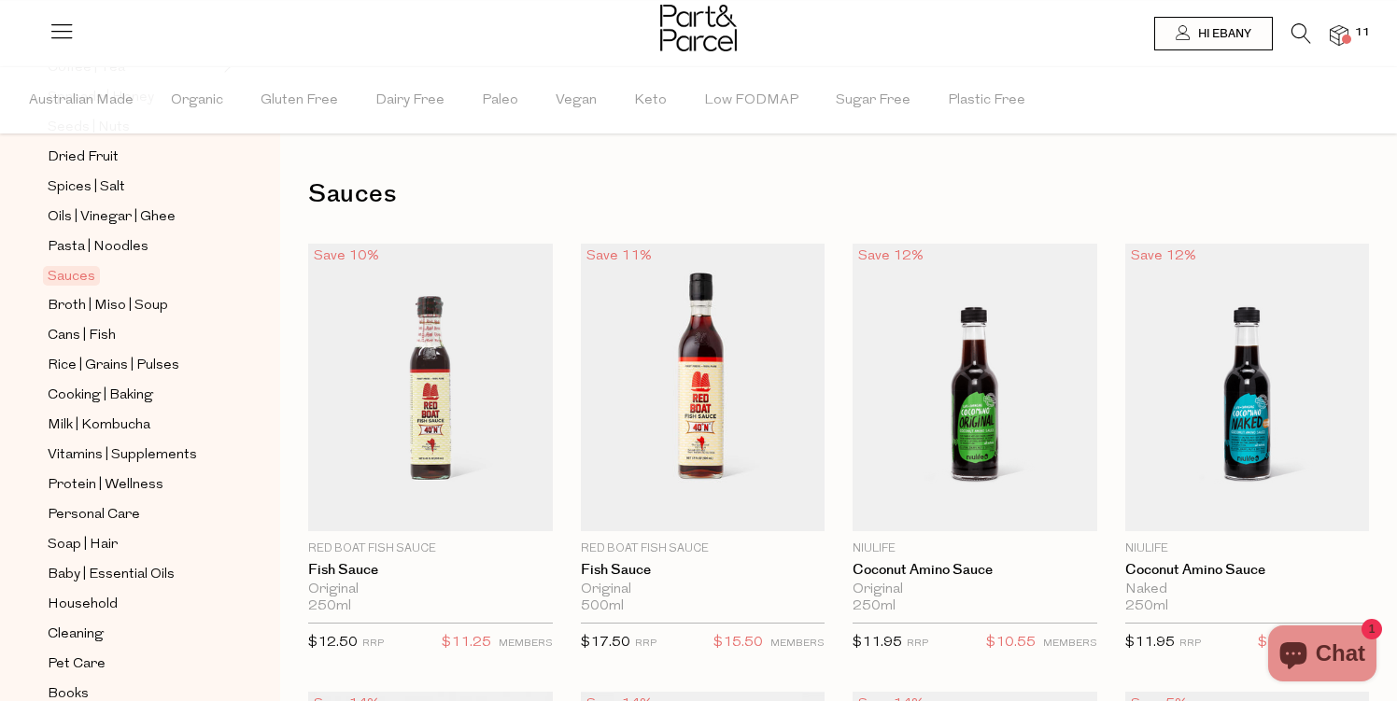
scroll to position [662, 0]
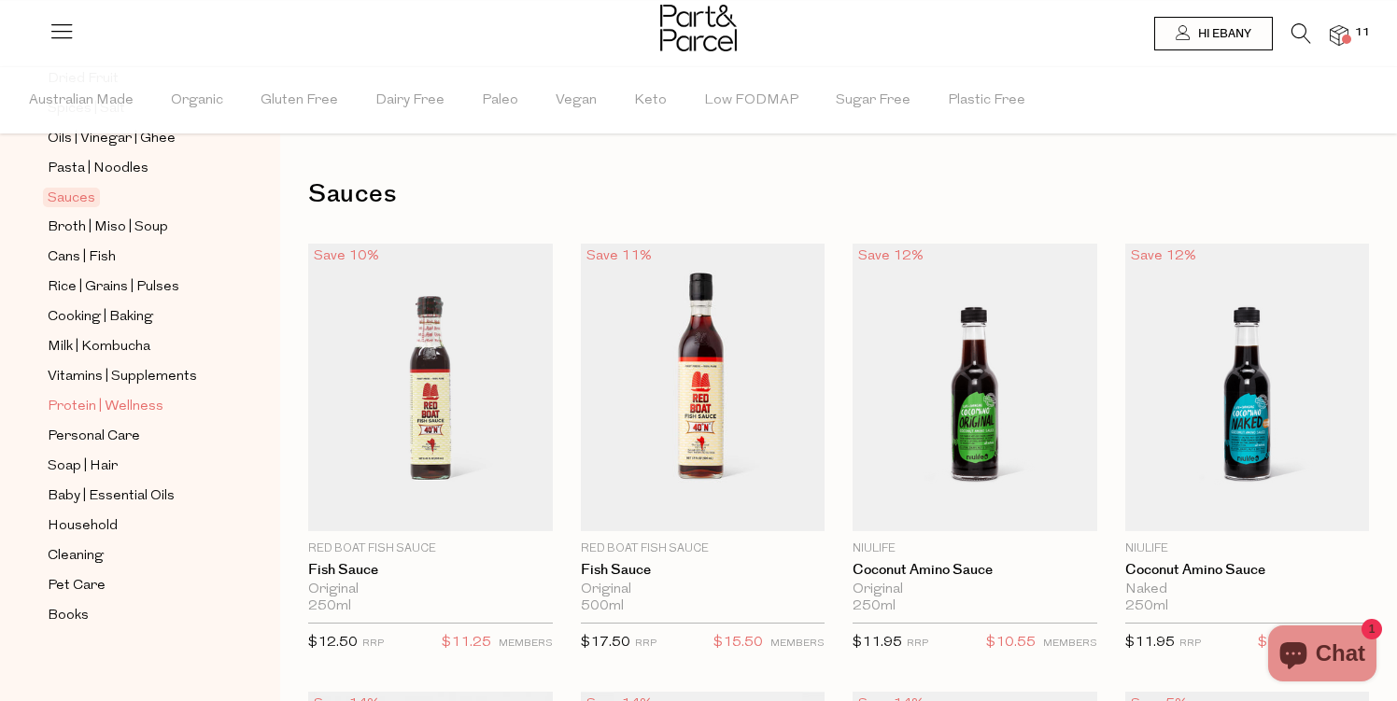
click at [87, 405] on span "Protein | Wellness" at bounding box center [106, 407] width 116 height 22
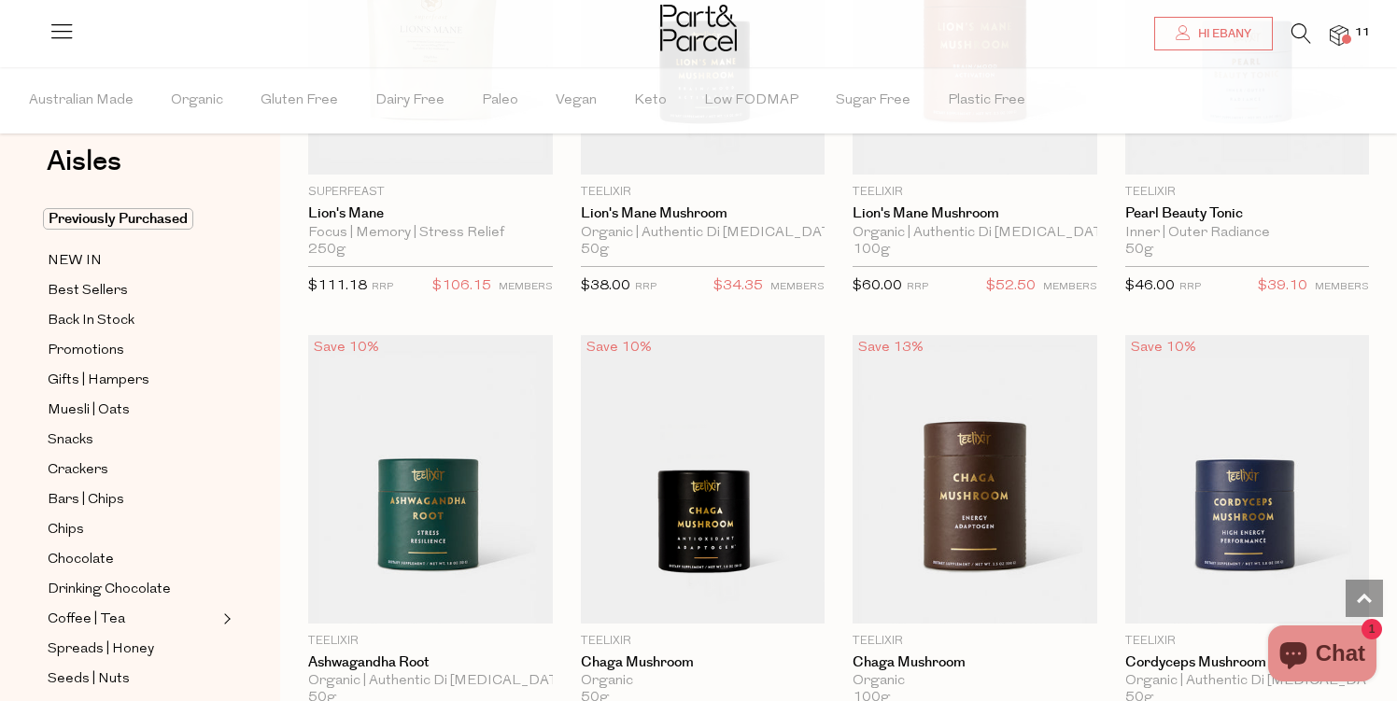
scroll to position [31, 0]
click at [88, 445] on span "Snacks" at bounding box center [71, 442] width 46 height 22
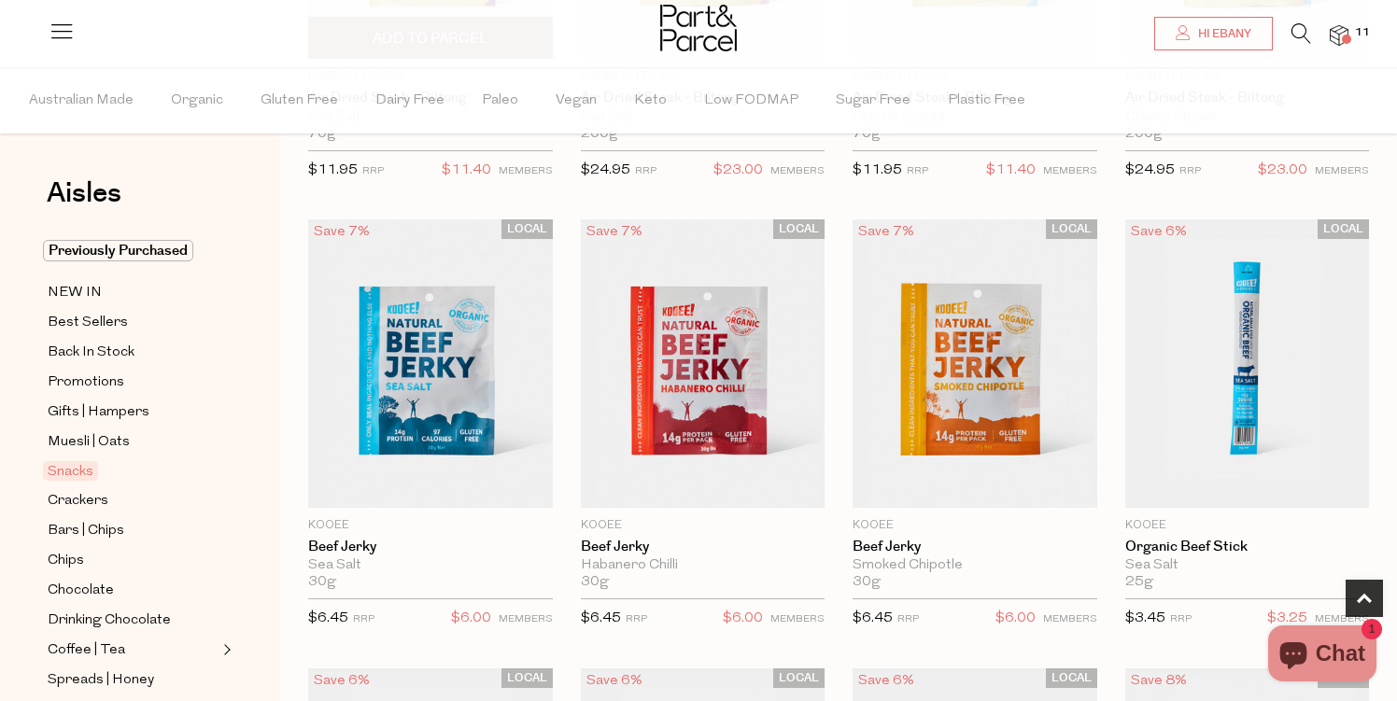
scroll to position [474, 0]
